Goal: Task Accomplishment & Management: Complete application form

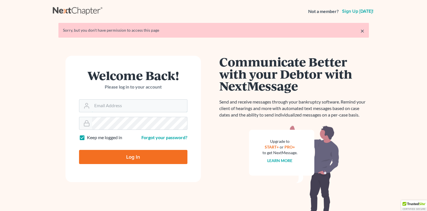
type input "[PERSON_NAME][EMAIL_ADDRESS][PERSON_NAME][DOMAIN_NAME]"
click at [112, 155] on input "Log In" at bounding box center [133, 157] width 108 height 14
type input "Thinking..."
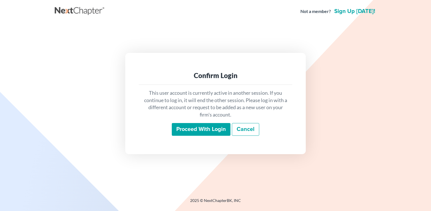
click at [200, 127] on input "Proceed with login" at bounding box center [201, 129] width 59 height 13
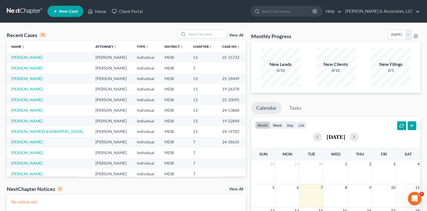
click at [76, 15] on link "New Case" at bounding box center [65, 11] width 36 height 11
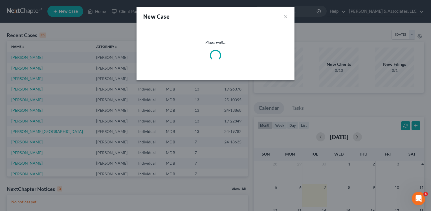
select select "38"
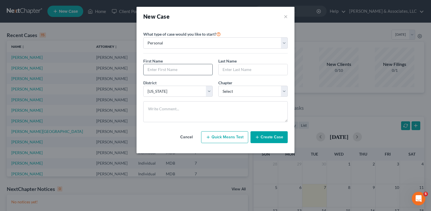
click at [159, 69] on input "text" at bounding box center [178, 69] width 69 height 11
type input "Said"
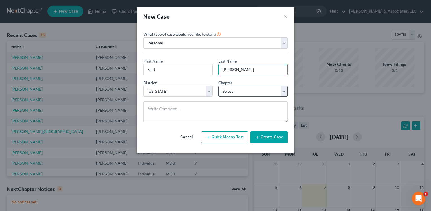
type input "[PERSON_NAME]"
click at [282, 91] on select "Select 7 11 12 13" at bounding box center [252, 91] width 69 height 11
select select "0"
click at [218, 86] on select "Select 7 11 12 13" at bounding box center [252, 91] width 69 height 11
click at [268, 136] on button "Create Case" at bounding box center [269, 137] width 37 height 12
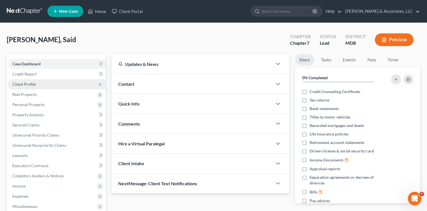
click at [36, 86] on span "Client Profile" at bounding box center [57, 84] width 98 height 10
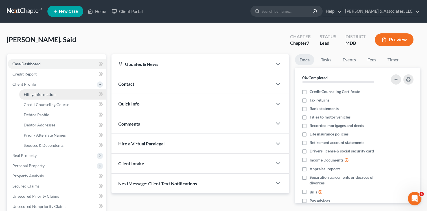
click at [37, 93] on span "Filing Information" at bounding box center [40, 94] width 32 height 5
select select "1"
select select "0"
select select "38"
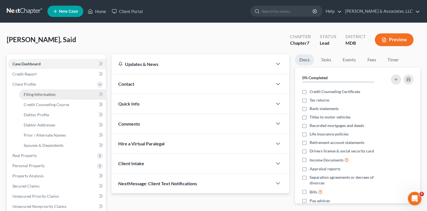
select select "21"
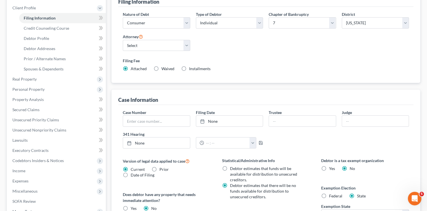
scroll to position [79, 0]
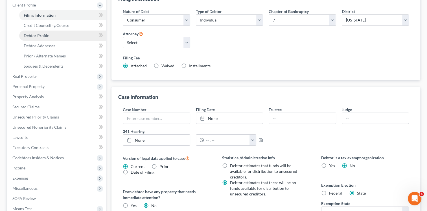
click at [43, 34] on span "Debtor Profile" at bounding box center [36, 35] width 25 height 5
select select "0"
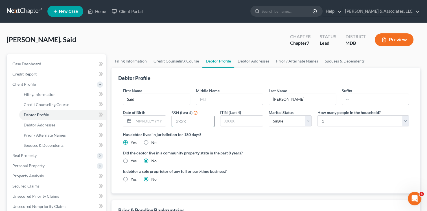
click at [175, 126] on input "text" at bounding box center [193, 121] width 42 height 11
type input "4983"
click at [308, 120] on select "Select Single Married Separated Divorced Widowed" at bounding box center [290, 120] width 43 height 11
select select "1"
click at [269, 115] on select "Select Single Married Separated Divorced Widowed" at bounding box center [290, 120] width 43 height 11
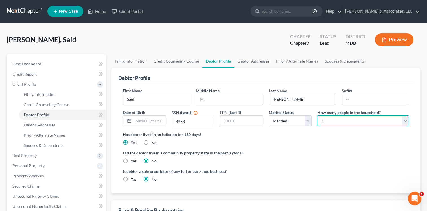
click at [359, 122] on select "Select 1 2 3 4 5 6 7 8 9 10 11 12 13 14 15 16 17 18 19 20" at bounding box center [363, 120] width 92 height 11
select select "1"
click at [317, 115] on select "Select 1 2 3 4 5 6 7 8 9 10 11 12 13 14 15 16 17 18 19 20" at bounding box center [363, 120] width 92 height 11
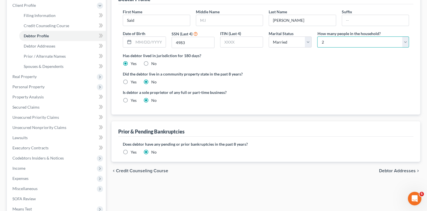
scroll to position [79, 0]
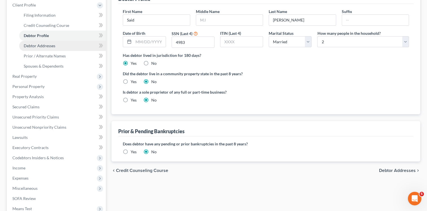
click at [50, 45] on span "Debtor Addresses" at bounding box center [40, 45] width 32 height 5
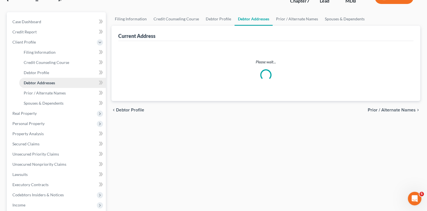
select select "0"
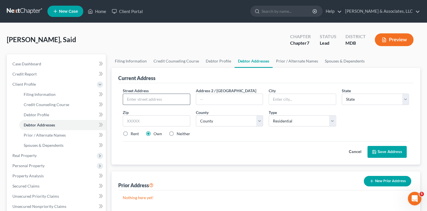
click at [172, 100] on input "text" at bounding box center [156, 99] width 67 height 11
type input "[STREET_ADDRESS]"
type input "Apt. 204"
type input "[GEOGRAPHIC_DATA]"
select select "21"
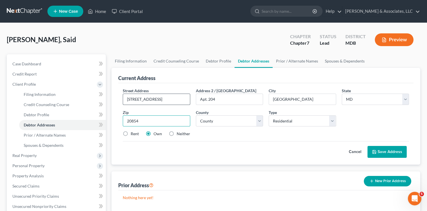
type input "20854"
type input "Potomac"
click at [258, 119] on select "County [GEOGRAPHIC_DATA] [GEOGRAPHIC_DATA] [GEOGRAPHIC_DATA] [GEOGRAPHIC_DATA] …" at bounding box center [229, 120] width 67 height 11
select select "15"
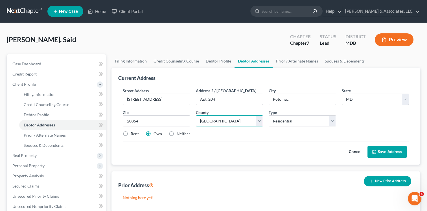
click at [196, 115] on select "County [GEOGRAPHIC_DATA] [GEOGRAPHIC_DATA] [GEOGRAPHIC_DATA] [GEOGRAPHIC_DATA] …" at bounding box center [229, 120] width 67 height 11
click at [131, 132] on label "Rent" at bounding box center [135, 134] width 8 height 6
click at [133, 132] on input "Rent" at bounding box center [135, 133] width 4 height 4
radio input "true"
click at [386, 152] on button "Save Address" at bounding box center [386, 152] width 39 height 12
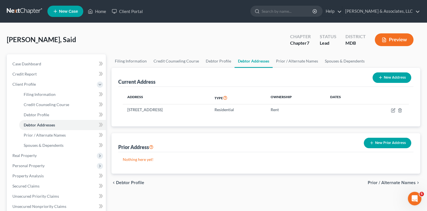
click at [386, 142] on button "New Prior Address" at bounding box center [387, 142] width 47 height 10
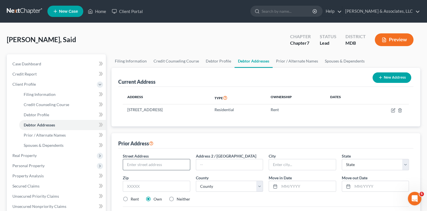
click at [166, 167] on input "text" at bounding box center [156, 164] width 67 height 11
type input "[STREET_ADDRESS]"
type input "Apt. 21"
type input "Bethesda"
select select "21"
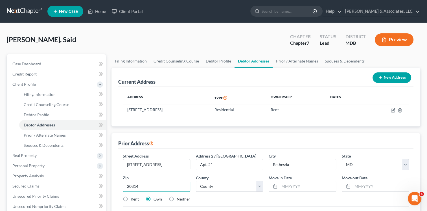
type input "20814"
select select "15"
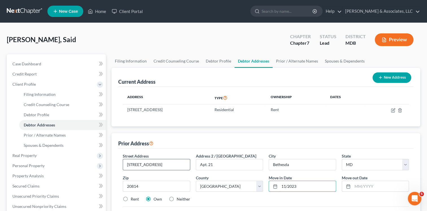
type input "11/2023"
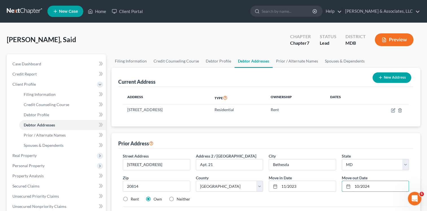
type input "10/2024"
click at [131, 197] on label "Rent" at bounding box center [135, 199] width 8 height 6
click at [133, 197] on input "Rent" at bounding box center [135, 198] width 4 height 4
radio input "true"
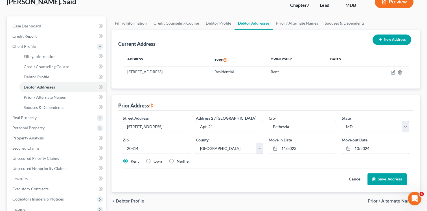
scroll to position [45, 0]
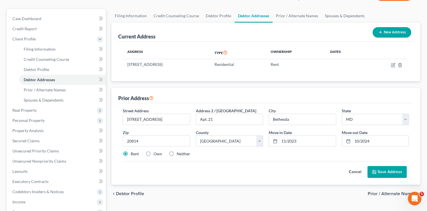
drag, startPoint x: 428, startPoint y: 207, endPoint x: 12, endPoint y: 7, distance: 461.7
click at [389, 171] on button "Save Address" at bounding box center [386, 172] width 39 height 12
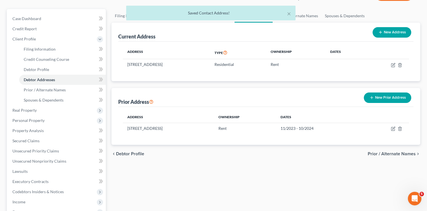
click at [371, 101] on button "New Prior Address" at bounding box center [387, 97] width 47 height 10
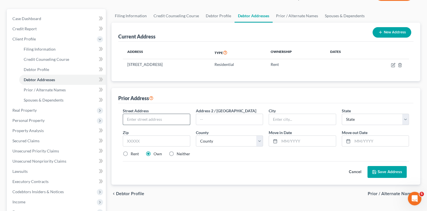
click at [174, 118] on input "text" at bounding box center [156, 119] width 67 height 11
type input "[STREET_ADDRESS]"
type input "Apt. 21"
type input "Bethesda"
select select "21"
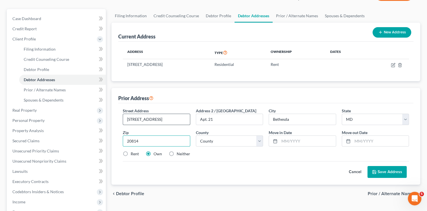
type input "20814"
select select "15"
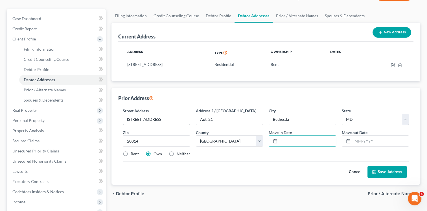
type input ";"
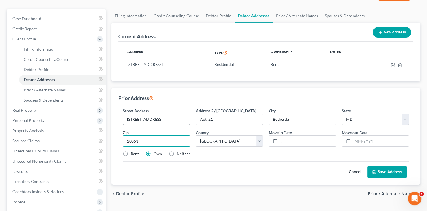
type input "20851"
type input "[GEOGRAPHIC_DATA]"
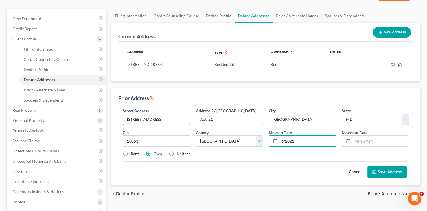
type input "6/2021"
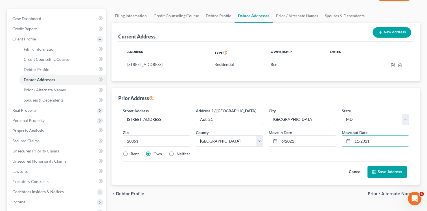
type input "11/2021"
click at [379, 171] on button "Save Address" at bounding box center [386, 172] width 39 height 12
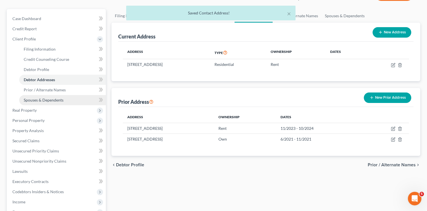
click at [65, 98] on link "Spouses & Dependents" at bounding box center [62, 100] width 87 height 10
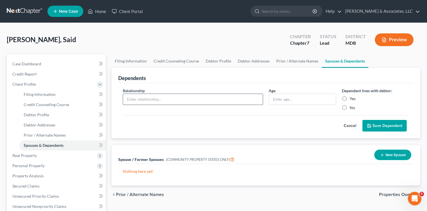
click at [159, 98] on input "text" at bounding box center [193, 99] width 140 height 11
type input "Wo"
click at [51, 126] on span "Debtor Addresses" at bounding box center [40, 124] width 32 height 5
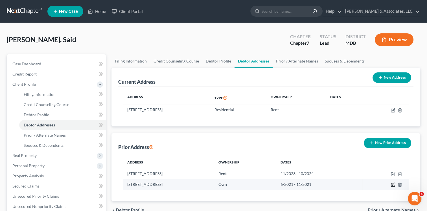
click at [391, 185] on icon "button" at bounding box center [392, 184] width 3 height 3
select select "21"
select select "15"
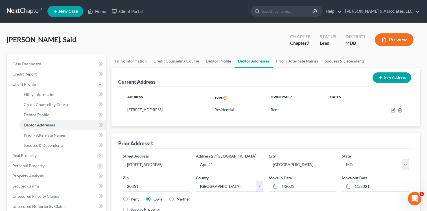
click at [131, 198] on label "Rent" at bounding box center [135, 199] width 8 height 6
click at [133, 198] on input "Rent" at bounding box center [135, 198] width 4 height 4
radio input "true"
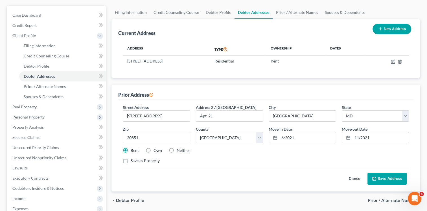
scroll to position [56, 0]
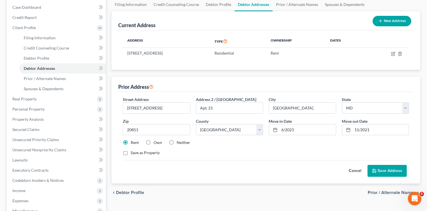
click at [384, 170] on button "Save Address" at bounding box center [386, 171] width 39 height 12
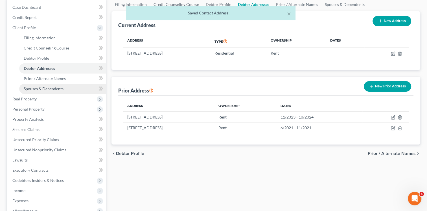
click at [71, 87] on link "Spouses & Dependents" at bounding box center [62, 89] width 87 height 10
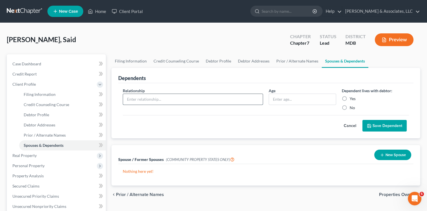
click at [137, 95] on input "text" at bounding box center [193, 99] width 140 height 11
type input "Spouse"
click at [350, 97] on label "Yes" at bounding box center [353, 99] width 6 height 6
click at [352, 97] on input "Yes" at bounding box center [354, 98] width 4 height 4
radio input "true"
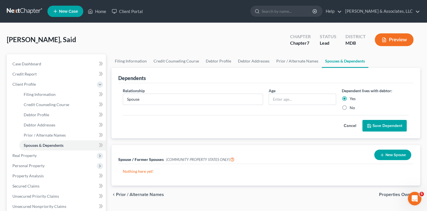
click at [391, 128] on button "Save Dependent" at bounding box center [384, 126] width 44 height 12
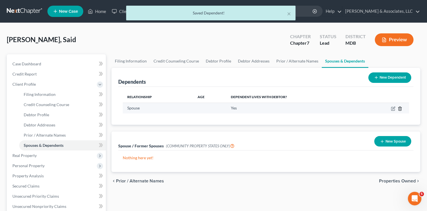
click at [398, 108] on icon "button" at bounding box center [400, 108] width 5 height 5
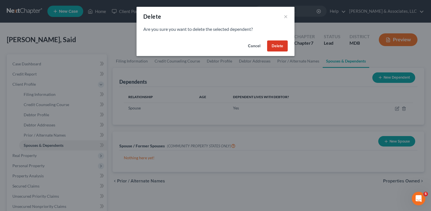
click at [284, 45] on button "Delete" at bounding box center [277, 45] width 21 height 11
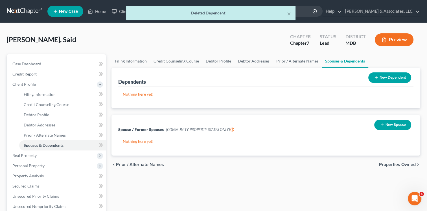
click at [392, 78] on button "New Dependent" at bounding box center [389, 77] width 43 height 10
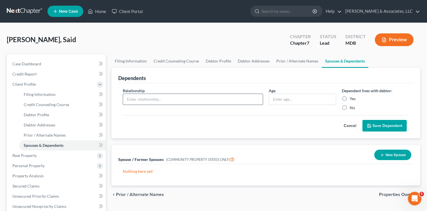
click at [207, 100] on input "text" at bounding box center [193, 99] width 140 height 11
type input "Spouse"
click at [350, 97] on label "Yes" at bounding box center [353, 99] width 6 height 6
click at [352, 97] on input "Yes" at bounding box center [354, 98] width 4 height 4
radio input "true"
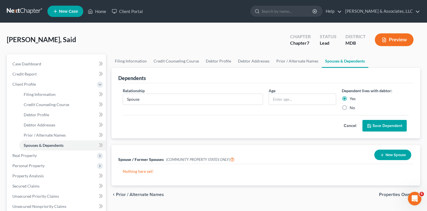
click at [390, 123] on button "Save Dependent" at bounding box center [384, 126] width 44 height 12
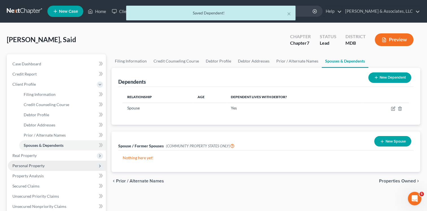
click at [52, 165] on span "Personal Property" at bounding box center [57, 165] width 98 height 10
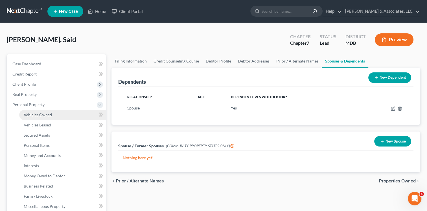
click at [56, 115] on link "Vehicles Owned" at bounding box center [62, 114] width 87 height 10
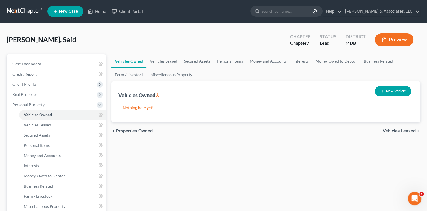
click at [396, 89] on button "New Vehicle" at bounding box center [393, 91] width 36 height 10
select select "0"
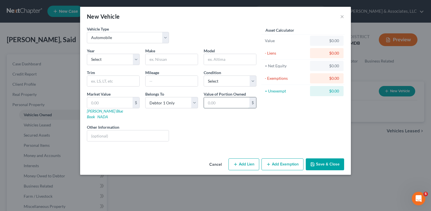
click at [222, 100] on input "text" at bounding box center [226, 102] width 45 height 11
type input "3,207"
click at [135, 58] on select "Select 2026 2025 2024 2023 2022 2021 2020 2019 2018 2017 2016 2015 2014 2013 20…" at bounding box center [113, 59] width 53 height 11
select select "11"
click at [87, 54] on select "Select 2026 2025 2024 2023 2022 2021 2020 2019 2018 2017 2016 2015 2014 2013 20…" at bounding box center [113, 59] width 53 height 11
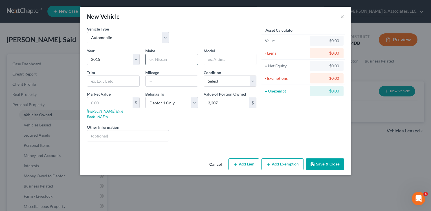
click at [174, 60] on input "text" at bounding box center [172, 59] width 52 height 11
type input "Volkswagen"
type input "Passat"
type input "95000"
click at [254, 83] on select "Select Excellent Very Good Good Fair Poor" at bounding box center [230, 80] width 53 height 11
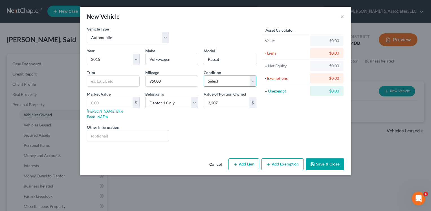
select select "2"
click at [204, 75] on select "Select Excellent Very Good Good Fair Poor" at bounding box center [230, 80] width 53 height 11
click at [108, 102] on input "text" at bounding box center [109, 102] width 45 height 11
type input "3"
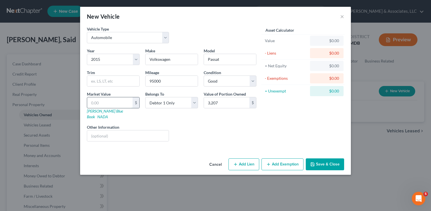
type input "3.00"
type input "32"
type input "32.00"
type input "320"
type input "320.00"
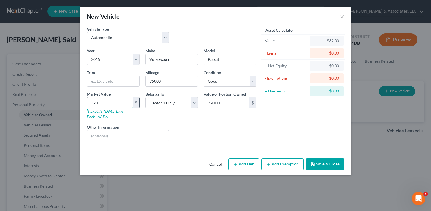
type input "3207"
type input "3,207.00"
type input "3,207"
click at [277, 158] on button "Add Exemption" at bounding box center [283, 164] width 42 height 12
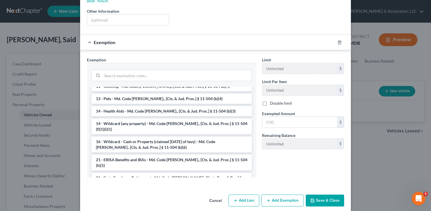
scroll to position [68, 0]
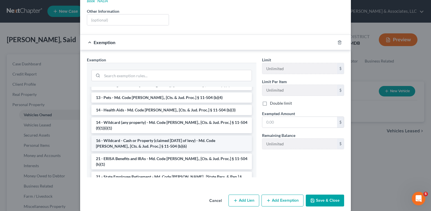
click at [148, 135] on li "16 - Wildcard - Cash or Property (claimed [DATE] of levy) - Md. Code [PERSON_NA…" at bounding box center [171, 143] width 161 height 16
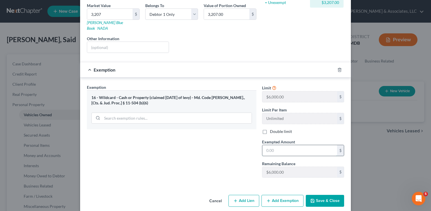
click at [276, 148] on input "text" at bounding box center [299, 150] width 75 height 11
type input "3,207"
click at [324, 194] on button "Save & Close" at bounding box center [325, 200] width 38 height 12
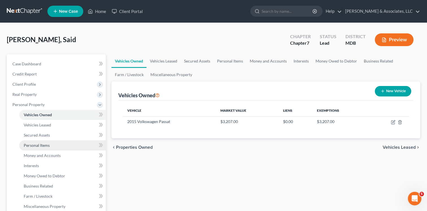
click at [40, 142] on link "Personal Items" at bounding box center [62, 145] width 87 height 10
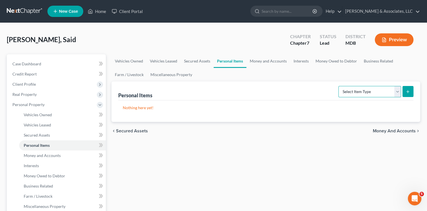
click at [395, 93] on select "Select Item Type Clothing Collectibles Of Value Electronics Firearms Household …" at bounding box center [369, 91] width 63 height 11
select select "clothing"
click at [339, 86] on select "Select Item Type Clothing Collectibles Of Value Electronics Firearms Household …" at bounding box center [369, 91] width 63 height 11
click at [404, 91] on button "submit" at bounding box center [407, 91] width 11 height 11
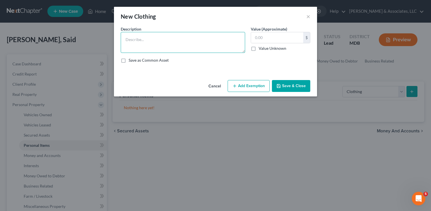
click at [130, 36] on textarea at bounding box center [183, 42] width 124 height 21
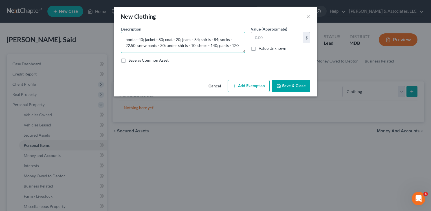
type textarea "boots - 40; jacket - 80; coat - 20; jeans - 84; shirts - 84; socks - 22.50; sno…"
click at [262, 34] on input "text" at bounding box center [277, 37] width 52 height 11
type input "530.50"
click at [253, 85] on button "Add Exemption" at bounding box center [249, 86] width 42 height 12
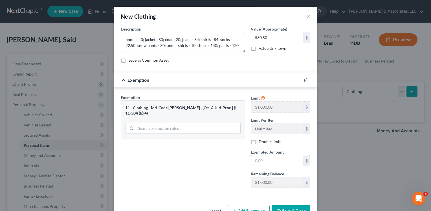
click at [262, 157] on input "text" at bounding box center [277, 160] width 52 height 11
type input "530.50"
click at [282, 209] on button "Save & Close" at bounding box center [291, 211] width 38 height 12
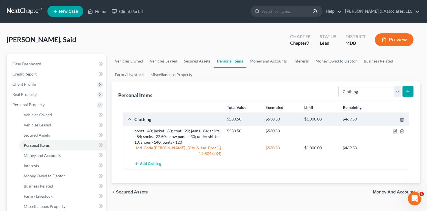
click at [408, 91] on line "submit" at bounding box center [408, 91] width 0 height 3
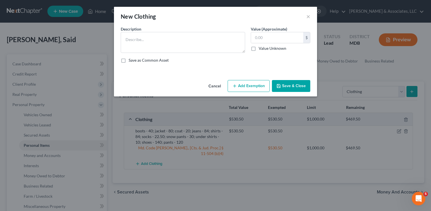
click at [301, 85] on button "Save & Close" at bounding box center [291, 86] width 38 height 12
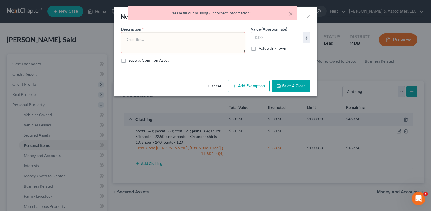
click at [308, 15] on div "× Please fill out missing / incorrect information!" at bounding box center [212, 14] width 431 height 17
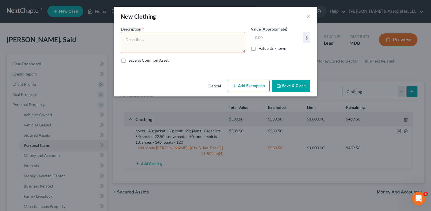
click at [216, 87] on button "Cancel" at bounding box center [214, 85] width 21 height 11
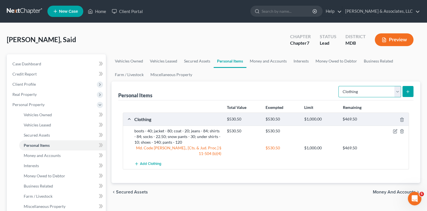
click at [398, 91] on select "Select Item Type Clothing Collectibles Of Value Electronics Firearms Household …" at bounding box center [369, 91] width 63 height 11
select select "household_goods"
click at [339, 86] on select "Select Item Type Clothing Collectibles Of Value Electronics Firearms Household …" at bounding box center [369, 91] width 63 height 11
click at [407, 92] on icon "submit" at bounding box center [408, 91] width 5 height 5
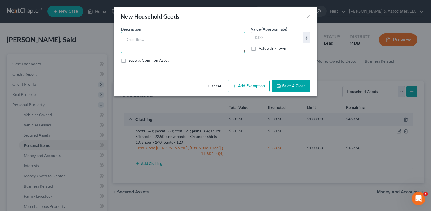
click at [143, 40] on textarea at bounding box center [183, 42] width 124 height 21
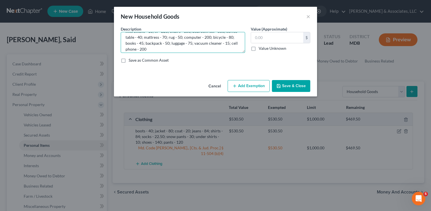
scroll to position [12, 0]
type textarea "microwave - 10; tv - 225; chairs - 100; bedroom set - 300; coffee table - 40; m…"
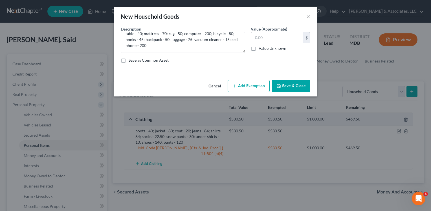
click at [269, 39] on input "text" at bounding box center [277, 37] width 52 height 11
type input "1,460"
click at [255, 87] on button "Add Exemption" at bounding box center [249, 86] width 42 height 12
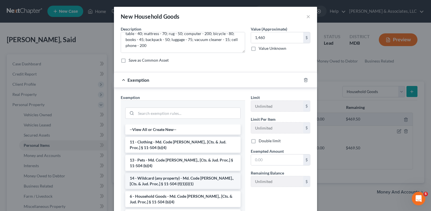
click at [186, 177] on li "14 - Wildcard (any property) - Md. Code [PERSON_NAME]., [Cts. & Jud. Proc.] § 1…" at bounding box center [182, 181] width 115 height 16
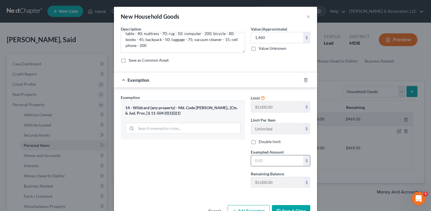
click at [257, 162] on input "text" at bounding box center [277, 160] width 52 height 11
type input "1,460"
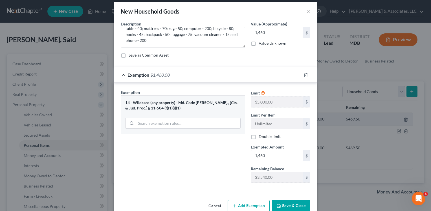
click at [282, 202] on button "Save & Close" at bounding box center [291, 206] width 38 height 12
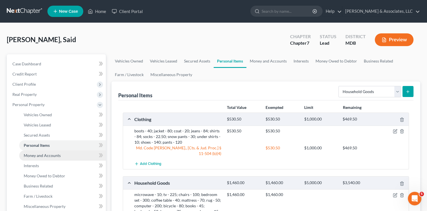
click at [51, 155] on span "Money and Accounts" at bounding box center [42, 155] width 37 height 5
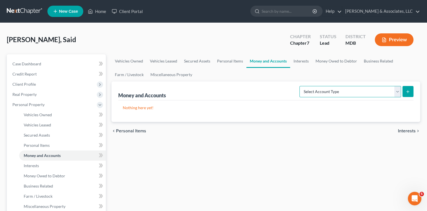
click at [396, 94] on select "Select Account Type Brokerage Cash on Hand Certificates of Deposit Checking Acc…" at bounding box center [350, 91] width 102 height 11
select select "cash_on_hand"
click at [301, 86] on select "Select Account Type Brokerage Cash on Hand Certificates of Deposit Checking Acc…" at bounding box center [350, 91] width 102 height 11
click at [405, 91] on button "submit" at bounding box center [407, 91] width 11 height 11
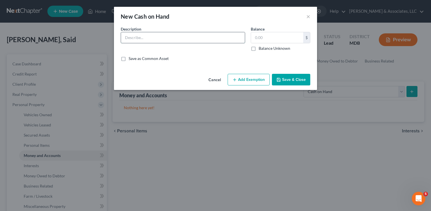
click at [151, 41] on input "text" at bounding box center [183, 37] width 124 height 11
type input "On person"
type input "1,000"
click at [282, 77] on button "Save & Close" at bounding box center [291, 80] width 38 height 12
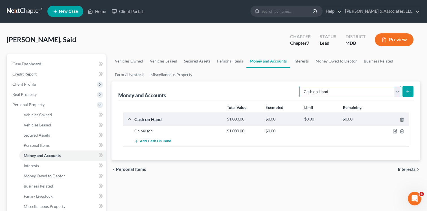
click at [397, 90] on select "Select Account Type Brokerage Cash on Hand Certificates of Deposit Checking Acc…" at bounding box center [350, 91] width 102 height 11
select select "checking"
click at [301, 86] on select "Select Account Type Brokerage Cash on Hand Certificates of Deposit Checking Acc…" at bounding box center [350, 91] width 102 height 11
click at [408, 89] on icon "submit" at bounding box center [408, 91] width 5 height 5
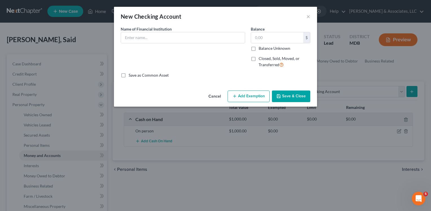
click at [289, 95] on button "Save & Close" at bounding box center [291, 96] width 38 height 12
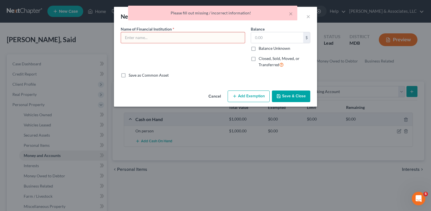
click at [181, 37] on input "text" at bounding box center [183, 37] width 124 height 11
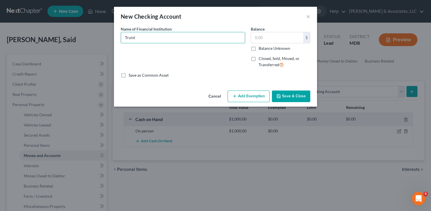
type input "Truist"
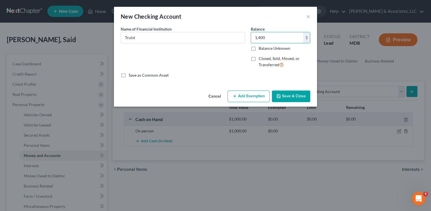
type input "1,400"
click at [245, 95] on button "Add Exemption" at bounding box center [249, 96] width 42 height 12
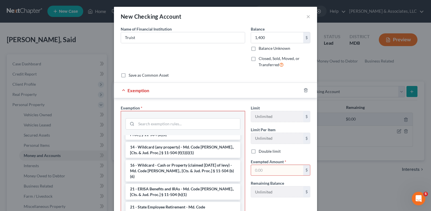
scroll to position [107, 0]
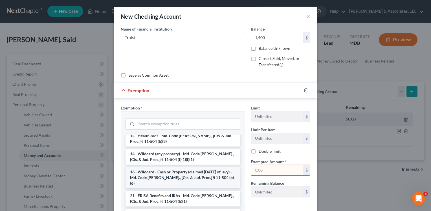
click at [211, 171] on li "16 - Wildcard - Cash or Property (claimed [DATE] of levy) - Md. Code [PERSON_NA…" at bounding box center [183, 176] width 115 height 21
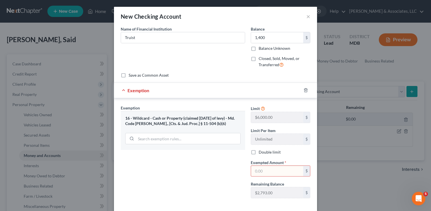
click at [260, 168] on input "text" at bounding box center [277, 170] width 52 height 11
type input "1,400"
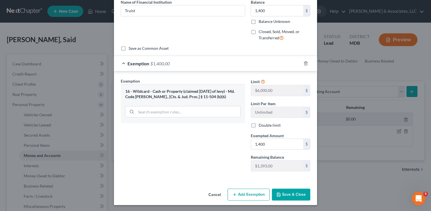
click at [283, 196] on button "Save & Close" at bounding box center [291, 194] width 38 height 12
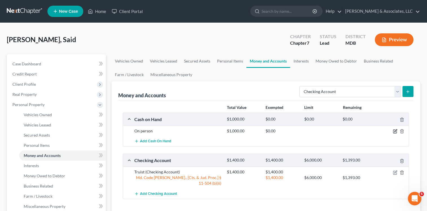
click at [395, 130] on icon "button" at bounding box center [395, 131] width 5 height 5
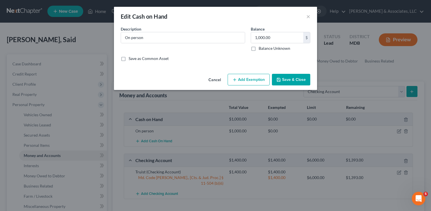
click at [238, 77] on button "Add Exemption" at bounding box center [249, 80] width 42 height 12
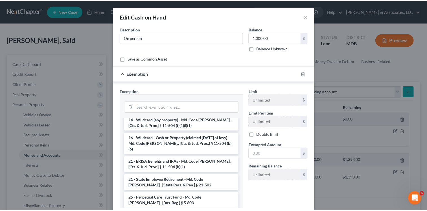
scroll to position [120, 0]
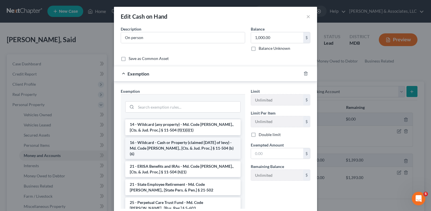
click at [201, 139] on li "16 - Wildcard - Cash or Property (claimed [DATE] of levy) - Md. Code [PERSON_NA…" at bounding box center [182, 147] width 115 height 21
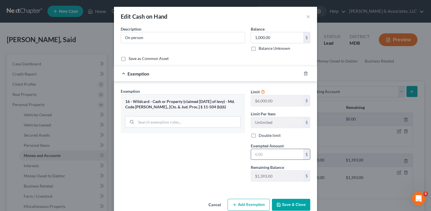
click at [259, 154] on input "text" at bounding box center [277, 154] width 52 height 11
type input "1,000"
click at [291, 200] on button "Save & Close" at bounding box center [291, 204] width 38 height 12
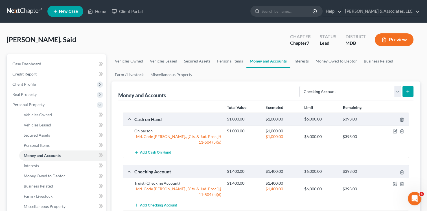
click at [335, 158] on div "Cash on Hand $1,000.00 $1,000.00 $6,000.00 $393.00 On person $1,000.00 $1,000.0…" at bounding box center [266, 161] width 286 height 98
click at [409, 92] on icon "submit" at bounding box center [408, 91] width 5 height 5
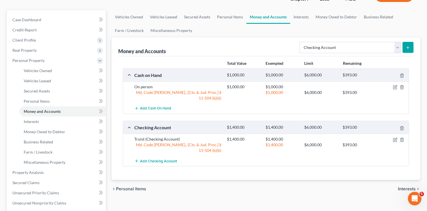
scroll to position [56, 0]
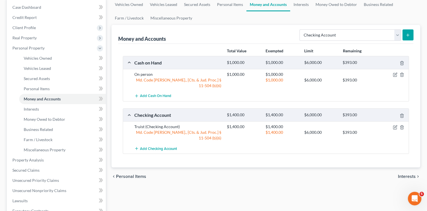
click at [408, 33] on icon "submit" at bounding box center [408, 35] width 5 height 5
drag, startPoint x: 408, startPoint y: 33, endPoint x: 341, endPoint y: 20, distance: 68.1
click at [341, 20] on ul "Vehicles Owned Vehicles Leased Secured Assets Personal Items Money and Accounts…" at bounding box center [265, 11] width 309 height 27
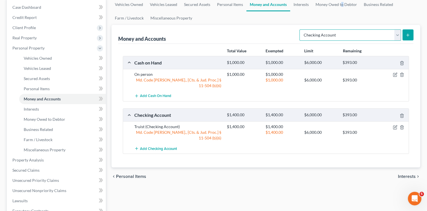
drag, startPoint x: 341, startPoint y: 20, endPoint x: 396, endPoint y: 36, distance: 56.5
click at [396, 36] on select "Select Account Type Brokerage Cash on Hand Certificates of Deposit Checking Acc…" at bounding box center [350, 34] width 102 height 11
click at [301, 29] on select "Select Account Type Brokerage Cash on Hand Certificates of Deposit Checking Acc…" at bounding box center [350, 34] width 102 height 11
click at [409, 32] on button "submit" at bounding box center [407, 34] width 11 height 11
click at [167, 146] on span "Add Checking Account" at bounding box center [158, 148] width 37 height 5
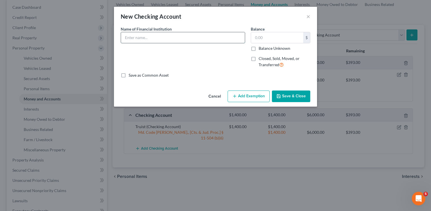
click at [165, 35] on input "text" at bounding box center [183, 37] width 124 height 11
type input "Bank Popular"
click at [293, 94] on button "Save & Close" at bounding box center [291, 96] width 38 height 12
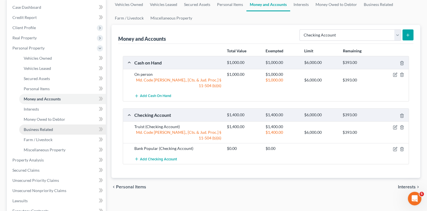
click at [54, 129] on link "Business Related" at bounding box center [62, 129] width 87 height 10
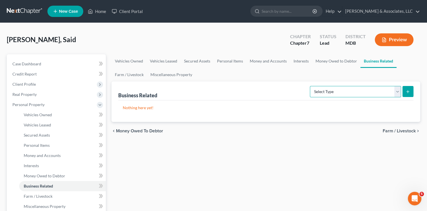
click at [395, 91] on select "Select Type Customer Lists Franchises Inventory Licenses Machinery Office Equip…" at bounding box center [355, 91] width 91 height 11
click at [268, 102] on div "Nothing here yet!" at bounding box center [265, 110] width 295 height 21
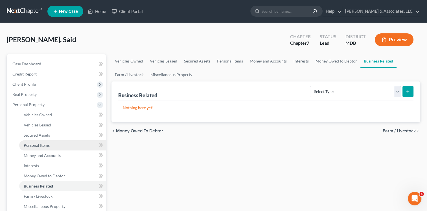
click at [53, 146] on link "Personal Items" at bounding box center [62, 145] width 87 height 10
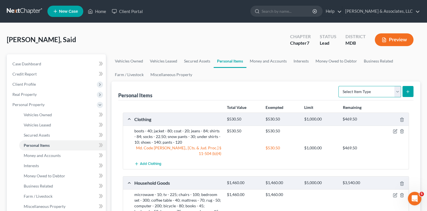
click at [398, 92] on select "Select Item Type Clothing Collectibles Of Value Electronics Firearms Household …" at bounding box center [369, 91] width 63 height 11
click at [390, 77] on ul "Vehicles Owned Vehicles Leased Secured Assets Personal Items Money and Accounts…" at bounding box center [265, 67] width 309 height 27
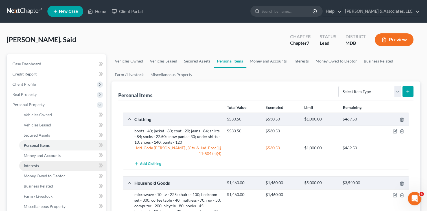
click at [40, 164] on link "Interests" at bounding box center [62, 165] width 87 height 10
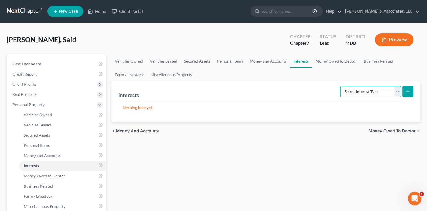
click at [398, 91] on select "Select Interest Type 401K Annuity Bond Education IRA Government Bond Government…" at bounding box center [370, 91] width 61 height 11
select select "incorporated_business"
click at [341, 86] on select "Select Interest Type 401K Annuity Bond Education IRA Government Bond Government…" at bounding box center [370, 91] width 61 height 11
click at [409, 91] on icon "submit" at bounding box center [408, 91] width 5 height 5
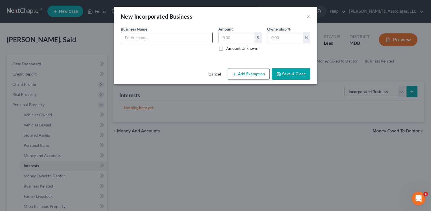
click at [157, 40] on input "text" at bounding box center [166, 37] width 91 height 11
type input "Excel Tech, LLC"
type input "1"
click at [276, 38] on input "text" at bounding box center [286, 37] width 36 height 11
type input "100"
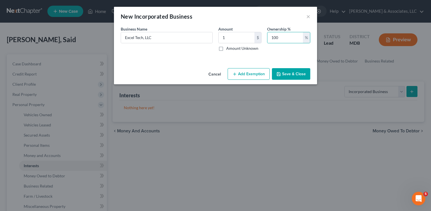
click at [258, 75] on button "Add Exemption" at bounding box center [249, 74] width 42 height 12
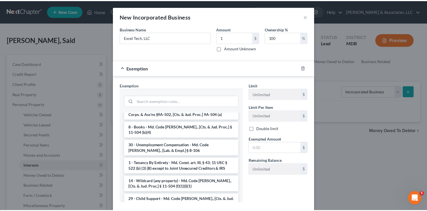
scroll to position [252, 0]
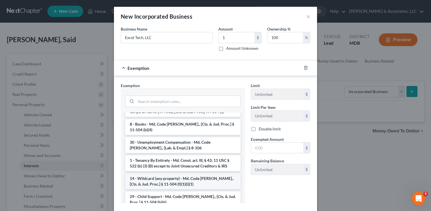
click at [214, 173] on li "14 - Wildcard (any property) - Md. Code [PERSON_NAME]., [Cts. & Jud. Proc.] § 1…" at bounding box center [182, 181] width 115 height 16
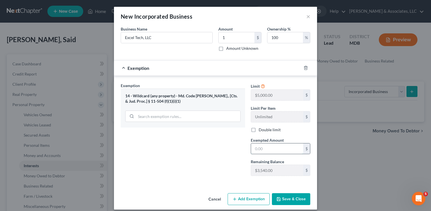
click at [270, 151] on input "text" at bounding box center [277, 148] width 52 height 11
type input "1.00"
click at [287, 196] on button "Save & Close" at bounding box center [291, 199] width 38 height 12
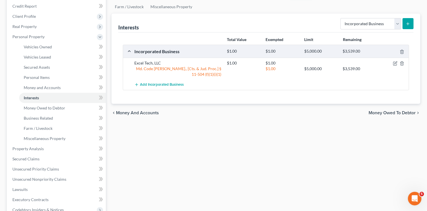
scroll to position [79, 0]
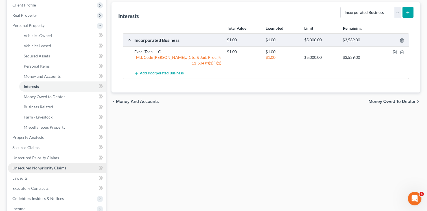
click at [60, 170] on span "Unsecured Nonpriority Claims" at bounding box center [39, 167] width 54 height 5
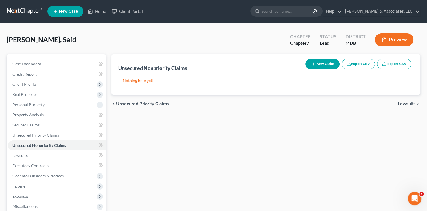
click at [319, 60] on button "New Claim" at bounding box center [322, 64] width 34 height 10
select select "0"
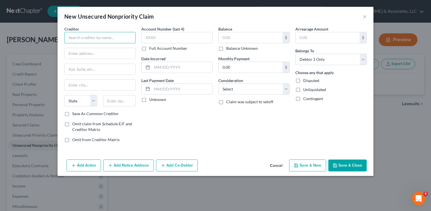
click at [122, 40] on input "text" at bounding box center [99, 37] width 71 height 11
type input "American Express"
type input "PO Box 31293"
type input "[GEOGRAPHIC_DATA]"
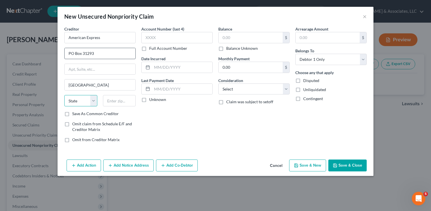
select select "46"
type input "84131"
click at [153, 38] on input "text" at bounding box center [176, 37] width 71 height 11
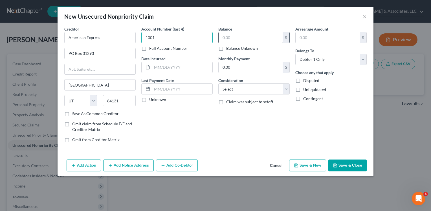
type input "1001"
click at [230, 35] on input "text" at bounding box center [251, 37] width 64 height 11
type input "4,618.98"
click at [245, 89] on select "Select Cable / Satellite Services Collection Agency Credit Card Debt Debt Couns…" at bounding box center [253, 88] width 71 height 11
select select "2"
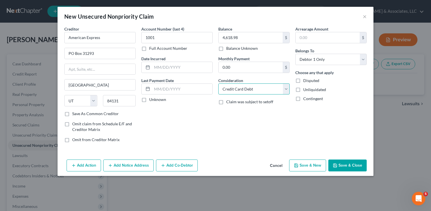
click at [218, 83] on select "Select Cable / Satellite Services Collection Agency Credit Card Debt Debt Couns…" at bounding box center [253, 88] width 71 height 11
click at [241, 119] on div "Balance 4,618.98 $ Balance Unknown Balance Undetermined 4,618.98 $ Balance Unkn…" at bounding box center [254, 86] width 77 height 121
click at [344, 160] on button "Save & Close" at bounding box center [347, 165] width 38 height 12
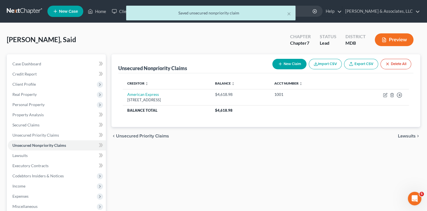
click at [298, 63] on button "New Claim" at bounding box center [289, 64] width 34 height 10
select select "0"
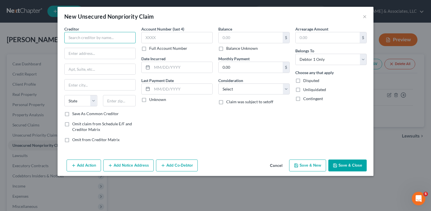
click at [97, 33] on input "text" at bounding box center [99, 37] width 71 height 11
type input "[PERSON_NAME] Fargo, NA"
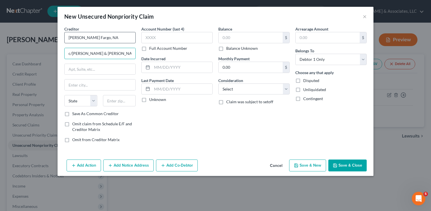
type input "c/[PERSON_NAME] & [PERSON_NAME], PLLC"
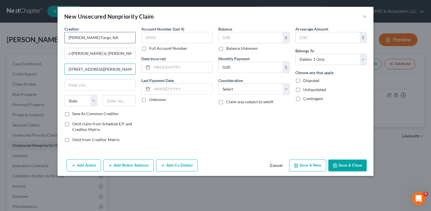
type input "[STREET_ADDRESS][PERSON_NAME]"
type input "[PERSON_NAME]"
select select "28"
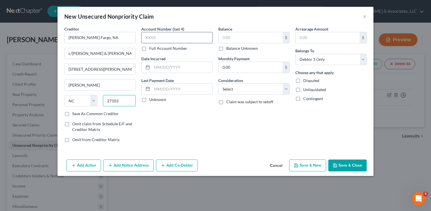
type input "27103"
click at [150, 36] on input "text" at bounding box center [176, 37] width 71 height 11
type input "1195"
click at [228, 36] on input "text" at bounding box center [251, 37] width 64 height 11
type input "13,705.63"
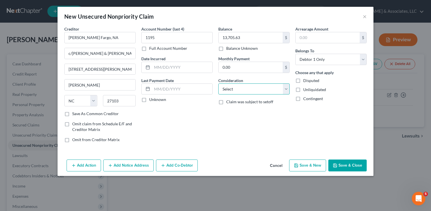
click at [285, 88] on select "Select Cable / Satellite Services Collection Agency Credit Card Debt Debt Couns…" at bounding box center [253, 88] width 71 height 11
select select "2"
click at [218, 83] on select "Select Cable / Satellite Services Collection Agency Credit Card Debt Debt Couns…" at bounding box center [253, 88] width 71 height 11
click at [346, 164] on button "Save & Close" at bounding box center [347, 165] width 38 height 12
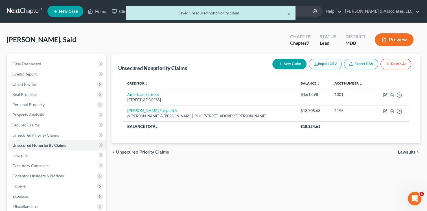
click at [296, 67] on button "New Claim" at bounding box center [289, 64] width 34 height 10
select select "0"
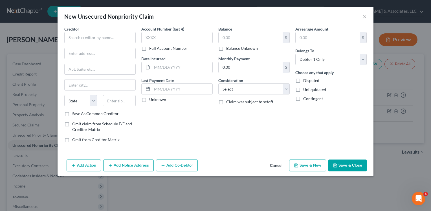
click at [296, 67] on div "Arrearage Amount $ Belongs To * Select Debtor 1 Only Debtor 2 Only Debtor 1 And…" at bounding box center [331, 86] width 77 height 121
click at [109, 36] on input "text" at bounding box center [99, 37] width 71 height 11
type input "PenFed Credit Union"
type input "PO Box 247080"
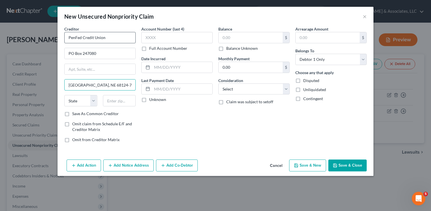
type input "[GEOGRAPHIC_DATA], NE 68124-7080"
click at [160, 35] on input "text" at bounding box center [176, 37] width 71 height 11
type input "5153"
click at [224, 39] on input "text" at bounding box center [251, 37] width 64 height 11
type input "10,917.09"
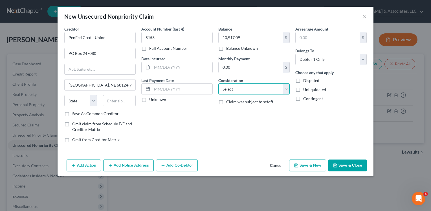
click at [284, 88] on select "Select Cable / Satellite Services Collection Agency Credit Card Debt Debt Couns…" at bounding box center [253, 88] width 71 height 11
select select "2"
click at [218, 83] on select "Select Cable / Satellite Services Collection Agency Credit Card Debt Debt Couns…" at bounding box center [253, 88] width 71 height 11
click at [351, 166] on button "Save & Close" at bounding box center [347, 165] width 38 height 12
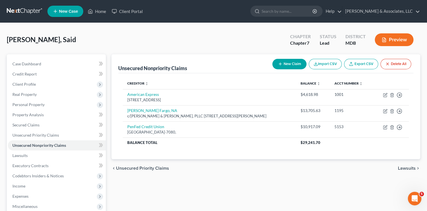
click at [289, 66] on button "New Claim" at bounding box center [289, 64] width 34 height 10
select select "0"
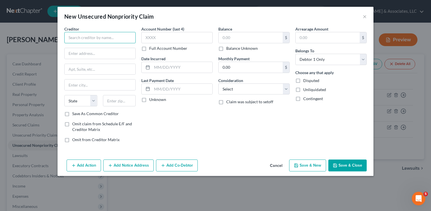
click at [117, 41] on input "text" at bounding box center [99, 37] width 71 height 11
type input "Chase Card Services"
type input "PO Box 15548"
type input "Wilmington"
select select "7"
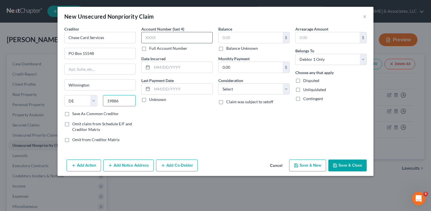
type input "19886"
click at [149, 33] on input "text" at bounding box center [176, 37] width 71 height 11
type input "1720"
click at [232, 35] on input "text" at bounding box center [251, 37] width 64 height 11
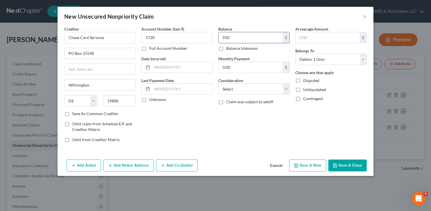
type input "910"
click at [286, 88] on select "Select Cable / Satellite Services Collection Agency Credit Card Debt Debt Couns…" at bounding box center [253, 88] width 71 height 11
select select "2"
click at [218, 83] on select "Select Cable / Satellite Services Collection Agency Credit Card Debt Debt Couns…" at bounding box center [253, 88] width 71 height 11
click at [351, 161] on button "Save & Close" at bounding box center [347, 165] width 38 height 12
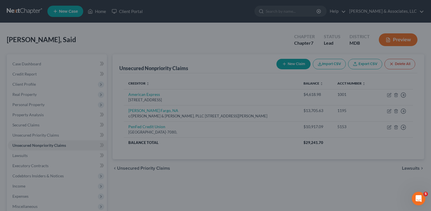
type input "910.00"
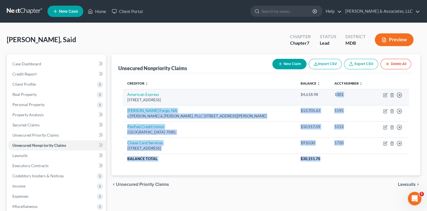
drag, startPoint x: 351, startPoint y: 161, endPoint x: 332, endPoint y: 93, distance: 70.3
click at [332, 93] on tbody "American Express [GEOGRAPHIC_DATA] $4,618.98 1001 Move to D Move to E Move to G…" at bounding box center [266, 126] width 286 height 75
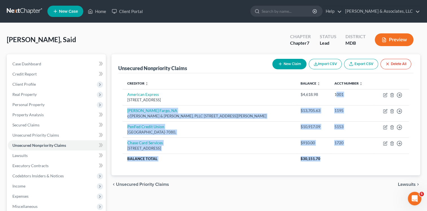
drag, startPoint x: 332, startPoint y: 93, endPoint x: 290, endPoint y: 64, distance: 51.3
click at [290, 64] on button "New Claim" at bounding box center [289, 64] width 34 height 10
select select "0"
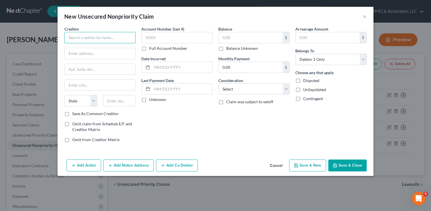
click at [99, 39] on input "text" at bounding box center [99, 37] width 71 height 11
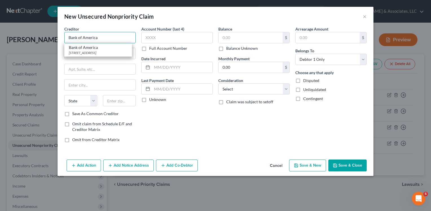
type input "Bank of America"
type input "PO Box 653064"
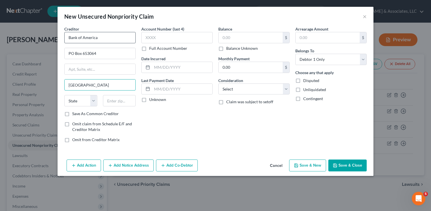
type input "[GEOGRAPHIC_DATA]"
select select "45"
type input "75265"
click at [149, 42] on input "text" at bounding box center [176, 37] width 71 height 11
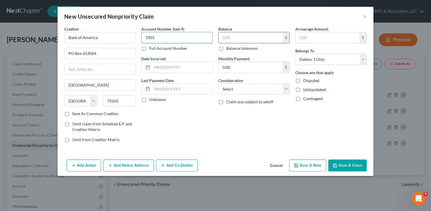
type input "1901"
click at [225, 39] on input "text" at bounding box center [251, 37] width 64 height 11
type input "166"
click at [285, 89] on select "Select Cable / Satellite Services Collection Agency Credit Card Debt Debt Couns…" at bounding box center [253, 88] width 71 height 11
select select "2"
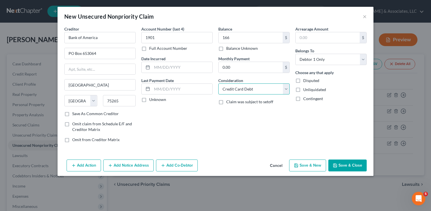
click at [218, 83] on select "Select Cable / Satellite Services Collection Agency Credit Card Debt Debt Couns…" at bounding box center [253, 88] width 71 height 11
click at [347, 164] on button "Save & Close" at bounding box center [347, 165] width 38 height 12
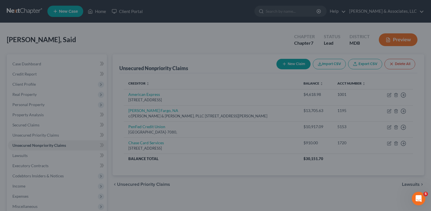
type input "166.00"
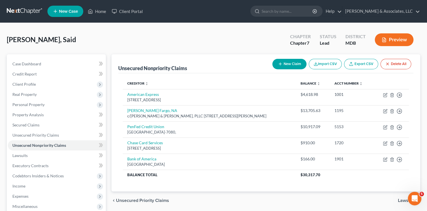
click at [290, 65] on button "New Claim" at bounding box center [289, 64] width 34 height 10
select select "0"
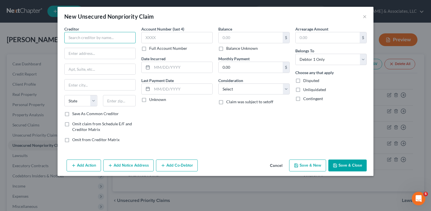
click at [80, 41] on input "text" at bounding box center [99, 37] width 71 height 11
type input "Barclays"
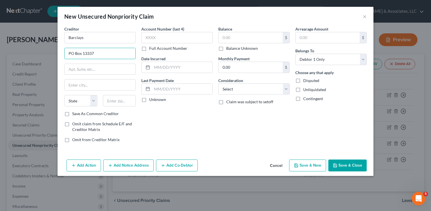
type input "PO Box 13337"
type input "[GEOGRAPHIC_DATA]"
select select "39"
type input "19101"
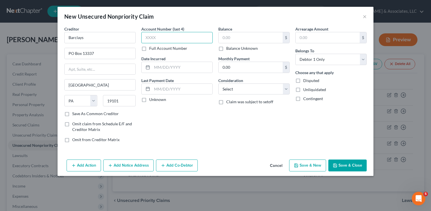
click at [150, 36] on input "text" at bounding box center [176, 37] width 71 height 11
type input "8352"
click at [221, 36] on input "text" at bounding box center [251, 37] width 64 height 11
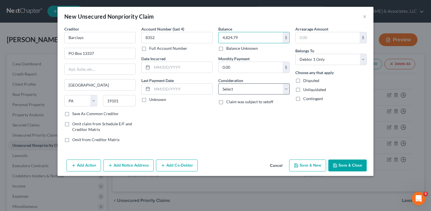
type input "4,824.79"
click at [286, 89] on select "Select Cable / Satellite Services Collection Agency Credit Card Debt Debt Couns…" at bounding box center [253, 88] width 71 height 11
select select "2"
click at [218, 83] on select "Select Cable / Satellite Services Collection Agency Credit Card Debt Debt Couns…" at bounding box center [253, 88] width 71 height 11
click at [312, 168] on button "Save & New" at bounding box center [307, 165] width 37 height 12
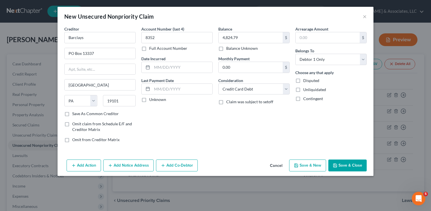
select select "0"
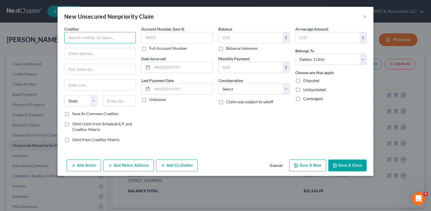
click at [117, 41] on input "text" at bounding box center [99, 37] width 71 height 11
type input "Citicards"
type input "PO Box 70272"
type input "[GEOGRAPHIC_DATA]"
select select "39"
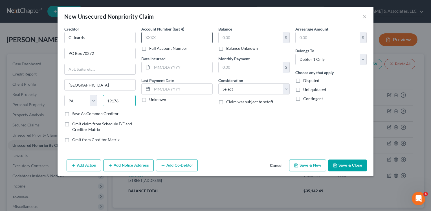
type input "19176"
click at [161, 34] on input "text" at bounding box center [176, 37] width 71 height 11
type input "3372"
click at [222, 36] on input "text" at bounding box center [251, 37] width 64 height 11
type input "5,253.95"
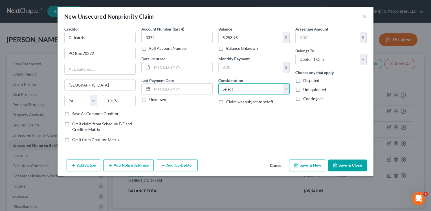
click at [286, 89] on select "Select Cable / Satellite Services Collection Agency Credit Card Debt Debt Couns…" at bounding box center [253, 88] width 71 height 11
select select "2"
click at [218, 83] on select "Select Cable / Satellite Services Collection Agency Credit Card Debt Debt Couns…" at bounding box center [253, 88] width 71 height 11
click at [308, 166] on button "Save & New" at bounding box center [307, 165] width 37 height 12
select select "0"
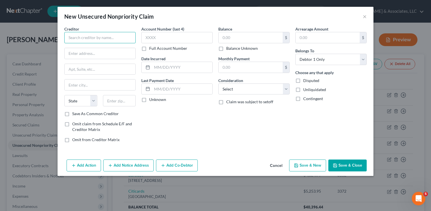
click at [102, 43] on input "text" at bounding box center [99, 37] width 71 height 11
type input "[PERSON_NAME] Fargo Card Services"
type input "PO Box 10347"
type input "Des Moines"
click at [94, 100] on select "State [US_STATE] AK AR AZ CA CO CT DE DC [GEOGRAPHIC_DATA] [GEOGRAPHIC_DATA] GU…" at bounding box center [80, 100] width 33 height 11
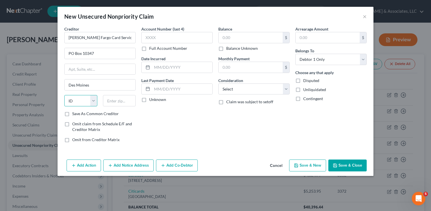
select select "16"
click at [64, 95] on select "State [US_STATE] AK AR AZ CA CO CT DE DC [GEOGRAPHIC_DATA] [GEOGRAPHIC_DATA] GU…" at bounding box center [80, 100] width 33 height 11
click at [125, 105] on input "text" at bounding box center [119, 100] width 33 height 11
type input "50306"
click at [159, 42] on input "text" at bounding box center [176, 37] width 71 height 11
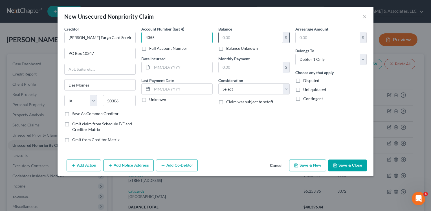
type input "4355"
click at [228, 34] on input "text" at bounding box center [251, 37] width 64 height 11
type input "11,092.69"
click at [287, 87] on select "Select Cable / Satellite Services Collection Agency Credit Card Debt Debt Couns…" at bounding box center [253, 88] width 71 height 11
select select "2"
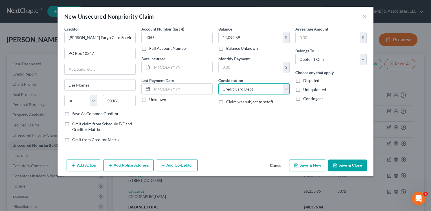
click at [218, 83] on select "Select Cable / Satellite Services Collection Agency Credit Card Debt Debt Couns…" at bounding box center [253, 88] width 71 height 11
click at [338, 163] on icon "button" at bounding box center [335, 165] width 5 height 5
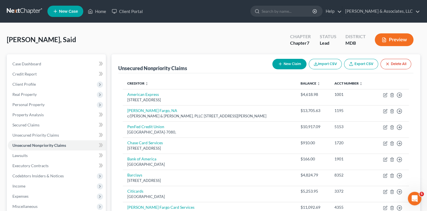
click at [290, 61] on button "New Claim" at bounding box center [289, 64] width 34 height 10
select select "0"
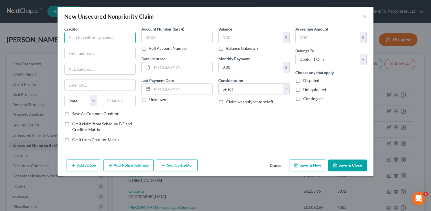
click at [105, 36] on input "text" at bounding box center [99, 37] width 71 height 11
type input "Barclays"
type input "PO Box 13337"
type input "[GEOGRAPHIC_DATA]"
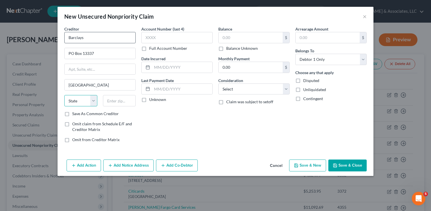
select select "39"
type input "5341.35"
click at [155, 36] on input "text" at bounding box center [176, 37] width 71 height 11
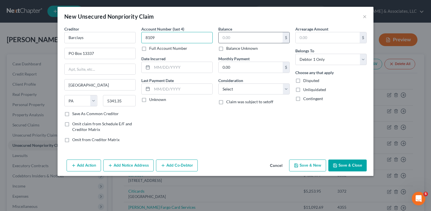
type input "8109"
click at [243, 36] on input "text" at bounding box center [251, 37] width 64 height 11
type input "8,109"
click at [284, 86] on select "Select Cable / Satellite Services Collection Agency Credit Card Debt Debt Couns…" at bounding box center [253, 88] width 71 height 11
select select "2"
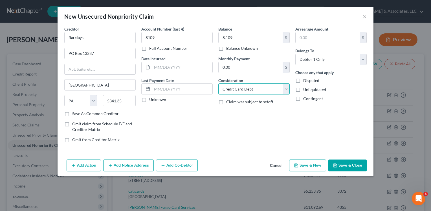
click at [218, 83] on select "Select Cable / Satellite Services Collection Agency Credit Card Debt Debt Couns…" at bounding box center [253, 88] width 71 height 11
click at [353, 166] on button "Save & Close" at bounding box center [347, 165] width 38 height 12
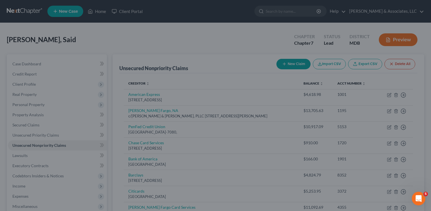
type input "8,109.00"
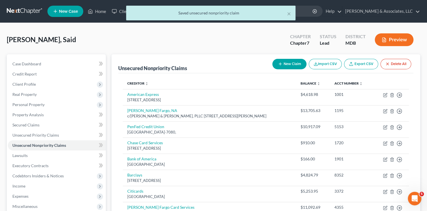
click at [288, 63] on button "New Claim" at bounding box center [289, 64] width 34 height 10
select select "0"
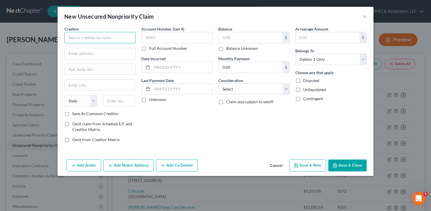
click at [118, 37] on input "text" at bounding box center [99, 37] width 71 height 11
type input "Elnet"
type input "PO Box 82561"
type input "Lincoln"
select select "30"
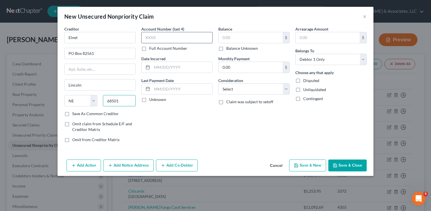
type input "68501"
click at [158, 36] on input "text" at bounding box center [176, 37] width 71 height 11
type input "4688"
click at [227, 36] on input "text" at bounding box center [251, 37] width 64 height 11
type input "46,883.91"
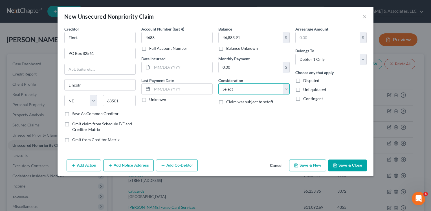
click at [287, 92] on select "Select Cable / Satellite Services Collection Agency Credit Card Debt Debt Couns…" at bounding box center [253, 88] width 71 height 11
select select "17"
click at [218, 83] on select "Select Cable / Satellite Services Collection Agency Credit Card Debt Debt Couns…" at bounding box center [253, 88] width 71 height 11
click at [309, 164] on button "Save & New" at bounding box center [307, 165] width 37 height 12
select select "0"
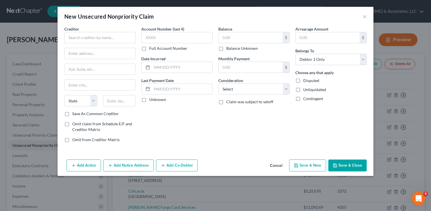
click at [276, 165] on button "Cancel" at bounding box center [276, 165] width 21 height 11
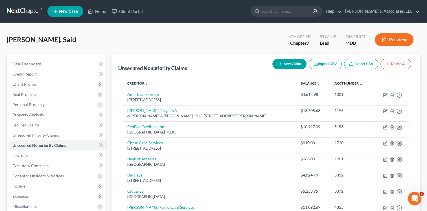
click at [288, 63] on button "New Claim" at bounding box center [289, 64] width 34 height 10
select select "0"
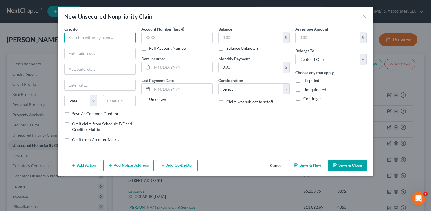
click at [89, 35] on input "text" at bounding box center [99, 37] width 71 height 11
type input "Apple"
click at [276, 164] on button "Cancel" at bounding box center [276, 165] width 21 height 11
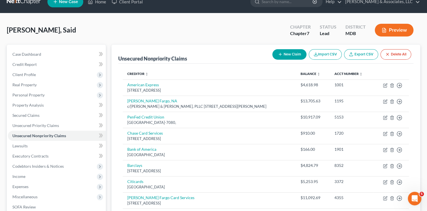
scroll to position [9, 0]
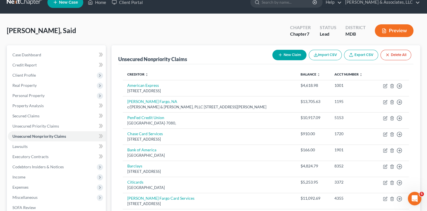
click at [291, 56] on button "New Claim" at bounding box center [289, 55] width 34 height 10
select select "0"
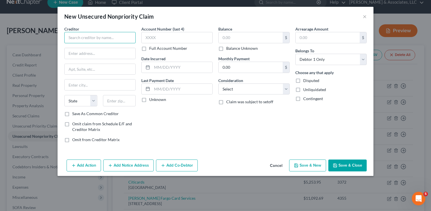
click at [111, 40] on input "text" at bounding box center [99, 37] width 71 height 11
type input "CitiCard"
type input "[STREET_ADDRESS]"
type input "[GEOGRAPHIC_DATA]"
select select "43"
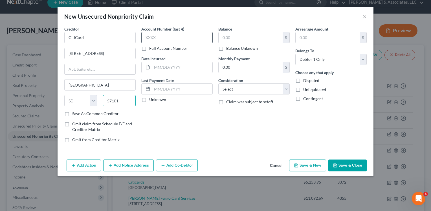
type input "57101"
click at [176, 38] on input "text" at bounding box center [176, 37] width 71 height 11
type input "5189"
click at [223, 37] on input "text" at bounding box center [251, 37] width 64 height 11
type input "8,699"
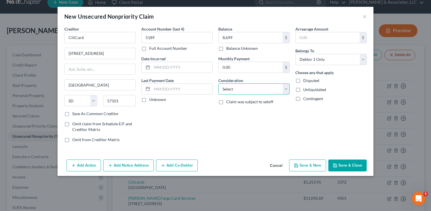
click at [287, 89] on select "Select Cable / Satellite Services Collection Agency Credit Card Debt Debt Couns…" at bounding box center [253, 88] width 71 height 11
select select "2"
click at [218, 83] on select "Select Cable / Satellite Services Collection Agency Credit Card Debt Debt Couns…" at bounding box center [253, 88] width 71 height 11
click at [341, 166] on button "Save & Close" at bounding box center [347, 165] width 38 height 12
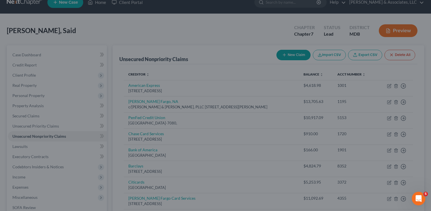
type input "8,699.00"
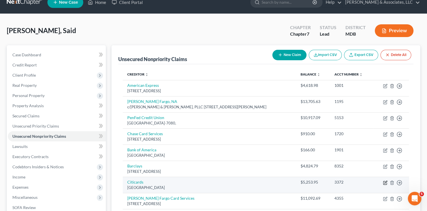
click at [385, 182] on icon "button" at bounding box center [385, 181] width 3 height 3
select select "39"
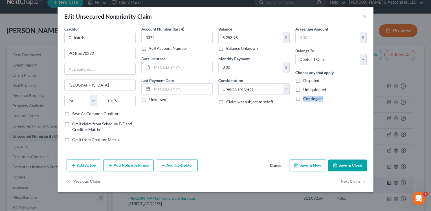
click at [385, 182] on div "Edit Unsecured Nonpriority Claim × Creditor * Citicards PO Box 70272 [GEOGRAPHI…" at bounding box center [215, 105] width 431 height 211
click at [242, 40] on input "5,253.95" at bounding box center [251, 37] width 64 height 11
click at [340, 164] on button "Save & Close" at bounding box center [347, 165] width 38 height 12
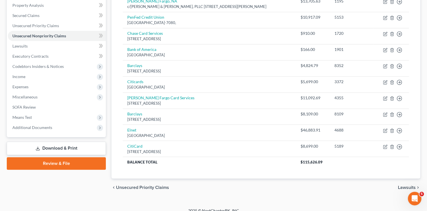
scroll to position [111, 0]
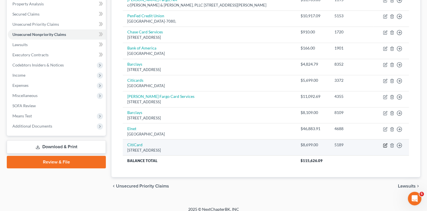
click at [384, 146] on icon "button" at bounding box center [384, 144] width 3 height 3
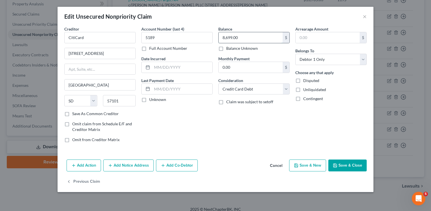
click at [240, 34] on input "8,699.00" at bounding box center [251, 37] width 64 height 11
click at [345, 164] on button "Save & Close" at bounding box center [347, 165] width 38 height 12
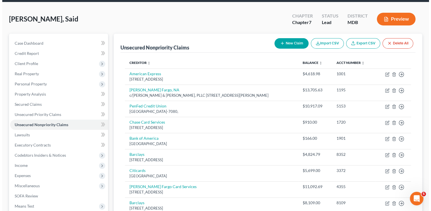
scroll to position [20, 0]
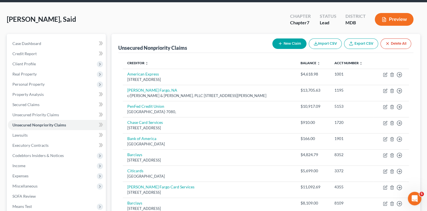
click at [290, 40] on button "New Claim" at bounding box center [289, 43] width 34 height 10
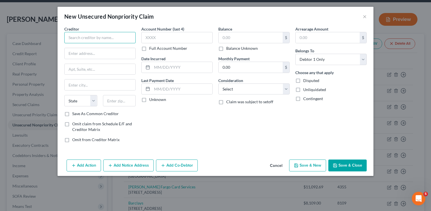
click at [103, 40] on input "text" at bounding box center [99, 37] width 71 height 11
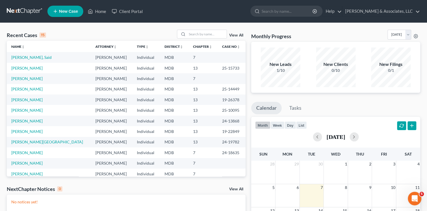
click at [19, 54] on td "[PERSON_NAME], Said" at bounding box center [49, 57] width 84 height 10
click at [22, 58] on link "[PERSON_NAME], Said" at bounding box center [31, 57] width 40 height 5
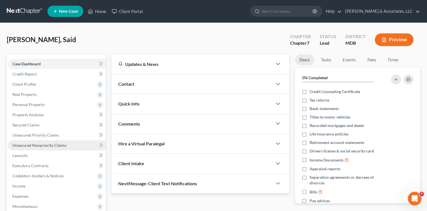
click at [50, 146] on span "Unsecured Nonpriority Claims" at bounding box center [39, 145] width 54 height 5
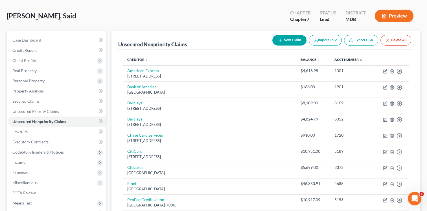
scroll to position [11, 0]
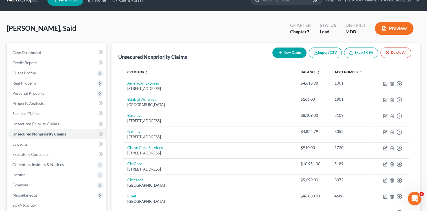
click at [283, 54] on button "New Claim" at bounding box center [289, 52] width 34 height 10
select select "0"
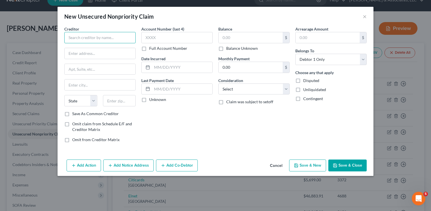
click at [113, 41] on input "text" at bounding box center [99, 37] width 71 height 11
type input "Discover Bank"
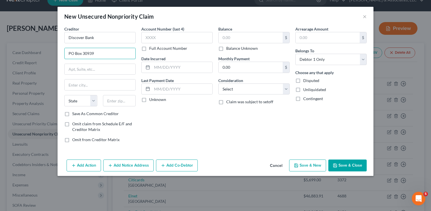
type input "PO Box 30939"
type input "[GEOGRAPHIC_DATA]"
select select "46"
type input "84130"
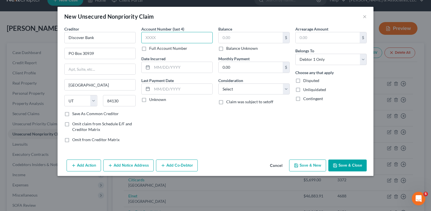
click at [155, 33] on input "text" at bounding box center [176, 37] width 71 height 11
type input "3"
type input "6011"
click at [232, 33] on input "text" at bounding box center [251, 37] width 64 height 11
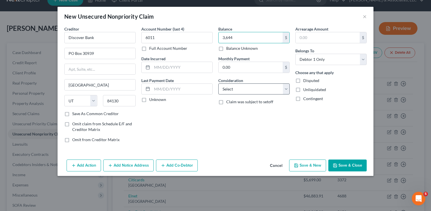
type input "3,644"
click at [284, 88] on select "Select Cable / Satellite Services Collection Agency Credit Card Debt Debt Couns…" at bounding box center [253, 88] width 71 height 11
select select "2"
click at [218, 83] on select "Select Cable / Satellite Services Collection Agency Credit Card Debt Debt Couns…" at bounding box center [253, 88] width 71 height 11
click at [349, 164] on button "Save & Close" at bounding box center [347, 165] width 38 height 12
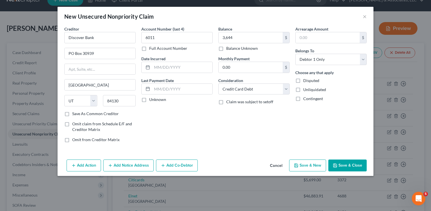
type input "3,644.00"
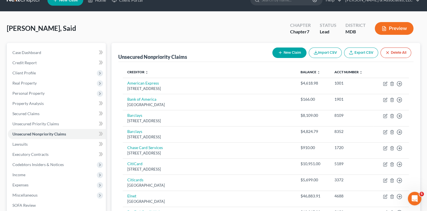
click at [292, 52] on button "New Claim" at bounding box center [289, 52] width 34 height 10
select select "0"
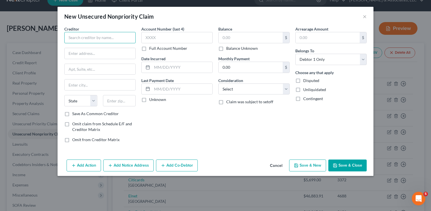
click at [129, 40] on input "text" at bounding box center [99, 37] width 71 height 11
type input "Discovery Bank"
type input "PO Box 30954"
type input "[GEOGRAPHIC_DATA]"
select select "46"
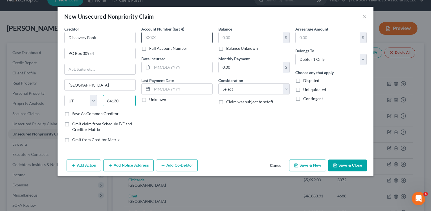
type input "84130"
click at [161, 38] on input "text" at bounding box center [176, 37] width 71 height 11
type input "5000"
click at [226, 38] on input "text" at bounding box center [251, 37] width 64 height 11
type input "8,498"
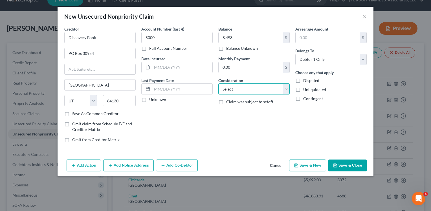
click at [283, 86] on select "Select Cable / Satellite Services Collection Agency Credit Card Debt Debt Couns…" at bounding box center [253, 88] width 71 height 11
select select "14"
click at [218, 83] on select "Select Cable / Satellite Services Collection Agency Credit Card Debt Debt Couns…" at bounding box center [253, 88] width 71 height 11
click at [243, 107] on input "text" at bounding box center [254, 110] width 71 height 11
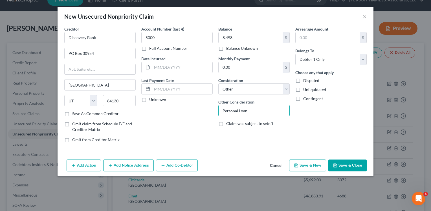
type input "Personal Loan"
click at [343, 162] on button "Save & Close" at bounding box center [347, 165] width 38 height 12
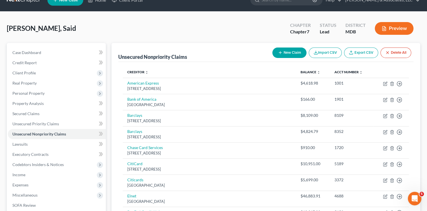
click at [286, 49] on button "New Claim" at bounding box center [289, 52] width 34 height 10
select select "0"
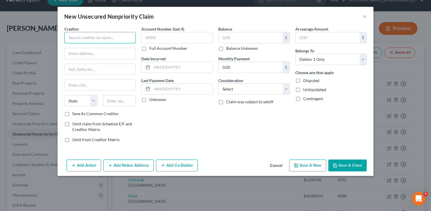
click at [123, 40] on input "text" at bounding box center [99, 37] width 71 height 11
type input "JMCB Card Service"
type input "PO Box 15369"
type input "Wilmington"
select select "7"
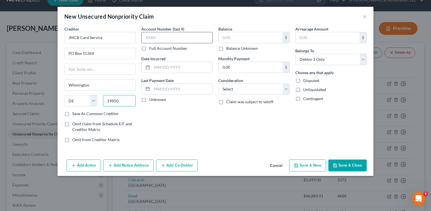
type input "19850"
click at [168, 34] on input "text" at bounding box center [176, 37] width 71 height 11
type input "4147"
click at [219, 39] on input "text" at bounding box center [251, 37] width 64 height 11
type input "3,582"
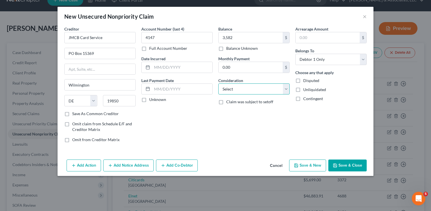
click at [287, 86] on select "Select Cable / Satellite Services Collection Agency Credit Card Debt Debt Couns…" at bounding box center [253, 88] width 71 height 11
select select "2"
click at [218, 83] on select "Select Cable / Satellite Services Collection Agency Credit Card Debt Debt Couns…" at bounding box center [253, 88] width 71 height 11
click at [335, 165] on polyline "button" at bounding box center [335, 165] width 2 height 1
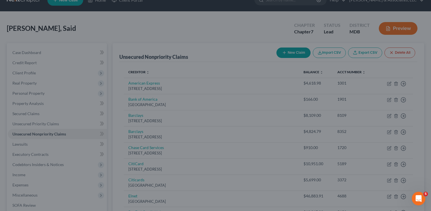
type input "3,582.00"
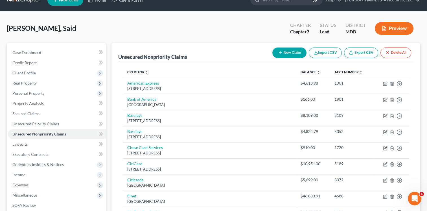
click at [296, 50] on button "New Claim" at bounding box center [289, 52] width 34 height 10
select select "0"
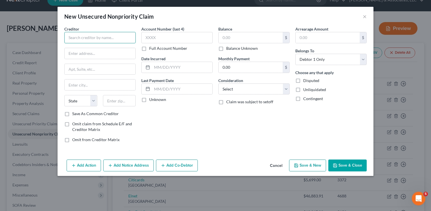
click at [115, 40] on input "text" at bounding box center [99, 37] width 71 height 11
type input "JPMCB"
type input "JPMCB Card Services"
type input "PO Box 15369"
type input "D"
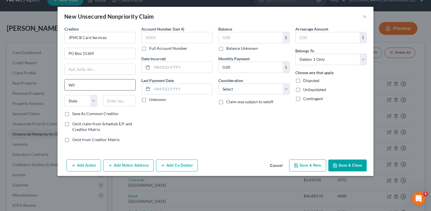
type input "Wilmington"
select select "7"
type input "19850"
type input "3,582"
select select "2"
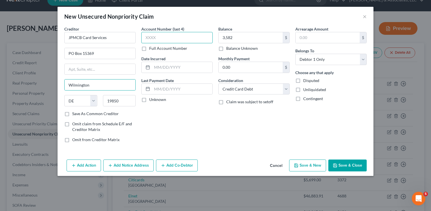
click at [164, 34] on input "text" at bounding box center [176, 37] width 71 height 11
type input "4266"
click at [236, 36] on input "3,582" at bounding box center [251, 37] width 64 height 11
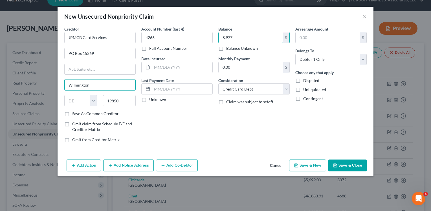
type input "8,977"
click at [347, 161] on button "Save & Close" at bounding box center [347, 165] width 38 height 12
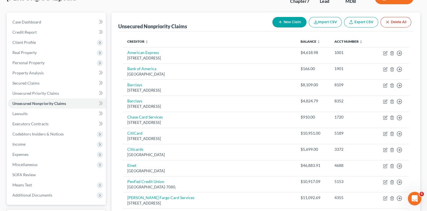
scroll to position [34, 0]
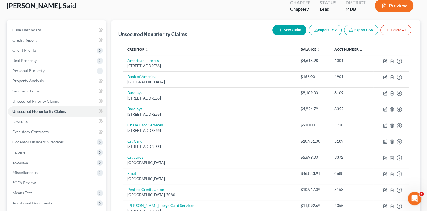
click at [293, 30] on button "New Claim" at bounding box center [289, 30] width 34 height 10
select select "0"
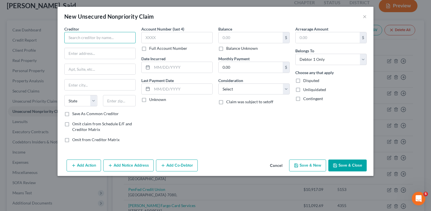
click at [104, 40] on input "text" at bounding box center [99, 37] width 71 height 11
type input "[PERSON_NAME] Fargo"
type input "O"
type input "PO Box 393"
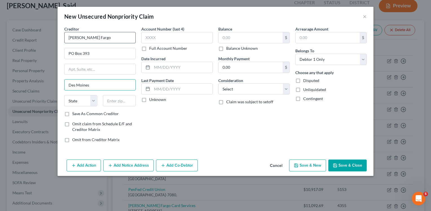
type input "Des Moines"
select select "16"
type input "55480"
type input "Minneapolis"
select select "24"
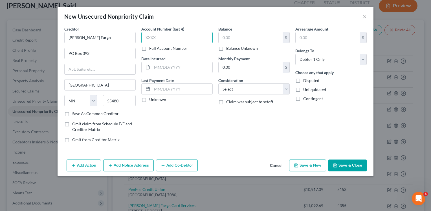
click at [150, 36] on input "text" at bounding box center [176, 37] width 71 height 11
type input "4147"
click at [221, 36] on input "text" at bounding box center [251, 37] width 64 height 11
type input "11,092"
click at [284, 89] on select "Select Cable / Satellite Services Collection Agency Credit Card Debt Debt Couns…" at bounding box center [253, 88] width 71 height 11
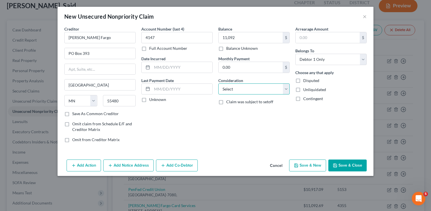
select select "2"
click at [218, 83] on select "Select Cable / Satellite Services Collection Agency Credit Card Debt Debt Couns…" at bounding box center [253, 88] width 71 height 11
click at [350, 167] on button "Save & Close" at bounding box center [347, 165] width 38 height 12
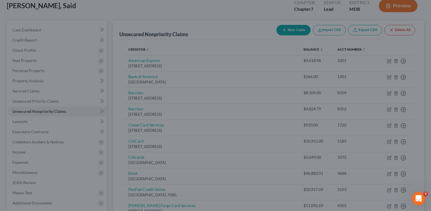
type input "11,092.00"
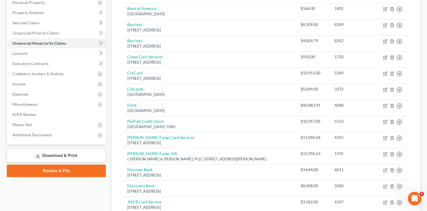
scroll to position [102, 0]
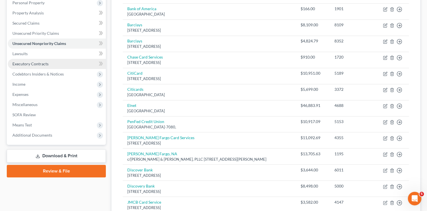
click at [44, 63] on span "Executory Contracts" at bounding box center [30, 63] width 36 height 5
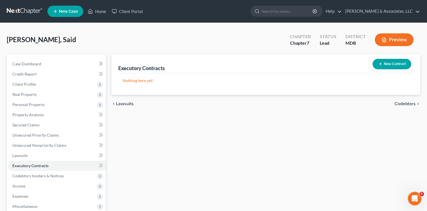
click at [384, 67] on button "New Contract" at bounding box center [392, 64] width 39 height 10
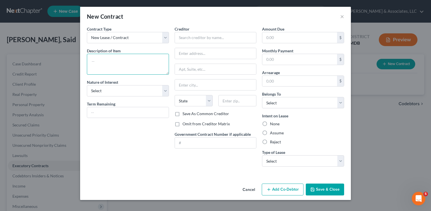
click at [109, 57] on textarea at bounding box center [128, 64] width 82 height 21
type textarea "Lease for Residence"
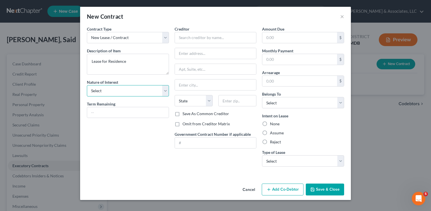
click at [166, 89] on select "Select Purchaser Agent Lessor Lessee" at bounding box center [128, 90] width 82 height 11
select select "3"
click at [87, 85] on select "Select Purchaser Agent Lessor Lessee" at bounding box center [128, 90] width 82 height 11
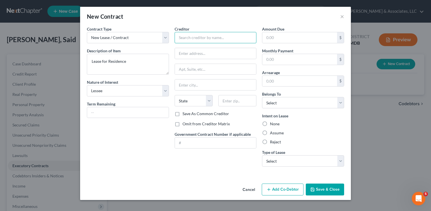
click at [195, 34] on input "text" at bounding box center [216, 37] width 82 height 11
type input "Woodmont Park Inc."
type input "c/o Commodore Management"
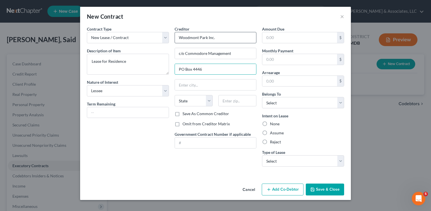
type input "PO Box 4446"
type input "[GEOGRAPHIC_DATA]"
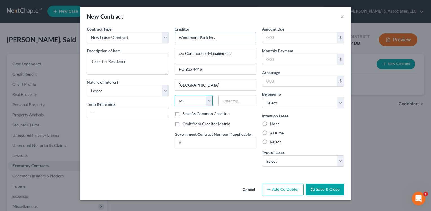
select select "21"
type input "20849"
click at [270, 130] on label "Assume" at bounding box center [277, 133] width 14 height 6
click at [272, 130] on input "Assume" at bounding box center [274, 132] width 4 height 4
radio input "true"
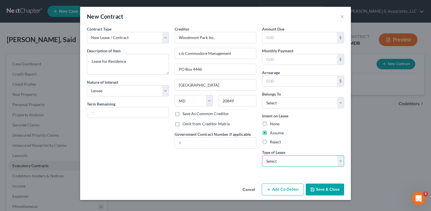
click at [341, 159] on select "Select Real Estate Car Other" at bounding box center [303, 160] width 82 height 11
select select "0"
click at [262, 155] on select "Select Real Estate Car Other" at bounding box center [303, 160] width 82 height 11
click at [323, 187] on button "Save & Close" at bounding box center [325, 189] width 38 height 12
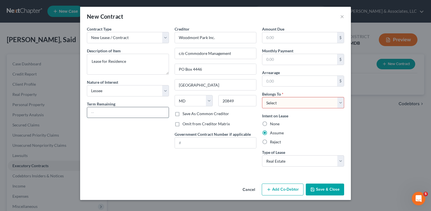
click at [147, 116] on input "text" at bounding box center [128, 112] width 82 height 11
type input "9 months"
click at [339, 103] on select "Select Debtor 1 Only Debtor 2 Only Debtor 1 And Debtor 2 Only At Least One Of T…" at bounding box center [303, 102] width 82 height 11
click at [262, 97] on select "Select Debtor 1 Only Debtor 2 Only Debtor 1 And Debtor 2 Only At Least One Of T…" at bounding box center [303, 102] width 82 height 11
click at [341, 100] on select "Select Debtor 1 Only Debtor 2 Only Debtor 1 And Debtor 2 Only At Least One Of T…" at bounding box center [303, 102] width 82 height 11
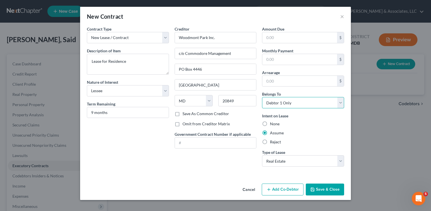
select select "3"
click at [262, 97] on select "Select Debtor 1 Only Debtor 2 Only Debtor 1 And Debtor 2 Only At Least One Of T…" at bounding box center [303, 102] width 82 height 11
click at [321, 189] on button "Save & Close" at bounding box center [325, 189] width 38 height 12
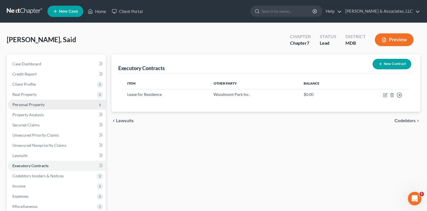
click at [38, 104] on span "Personal Property" at bounding box center [28, 104] width 32 height 5
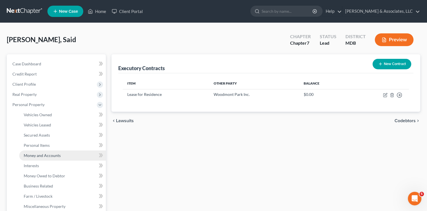
click at [42, 157] on span "Money and Accounts" at bounding box center [42, 155] width 37 height 5
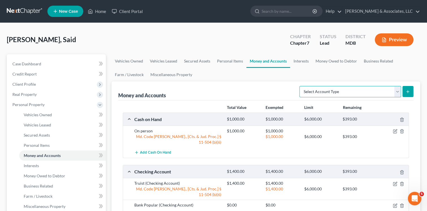
click at [395, 91] on select "Select Account Type Brokerage Cash on Hand Certificates of Deposit Checking Acc…" at bounding box center [350, 91] width 102 height 11
select select "security_deposits"
click at [301, 86] on select "Select Account Type Brokerage Cash on Hand Certificates of Deposit Checking Acc…" at bounding box center [350, 91] width 102 height 11
click at [411, 89] on button "submit" at bounding box center [407, 91] width 11 height 11
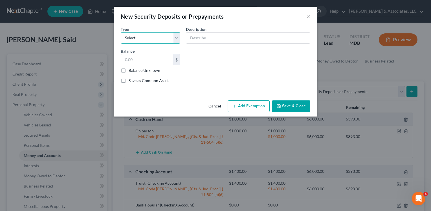
click at [174, 40] on select "Select Electric Gas Heating Oil Security Deposit On Rental Unit Prepaid Rent Te…" at bounding box center [151, 37] width 60 height 11
select select "3"
click at [121, 32] on select "Select Electric Gas Heating Oil Security Deposit On Rental Unit Prepaid Rent Te…" at bounding box center [151, 37] width 60 height 11
click at [149, 64] on input "text" at bounding box center [147, 59] width 52 height 11
type input "1,000"
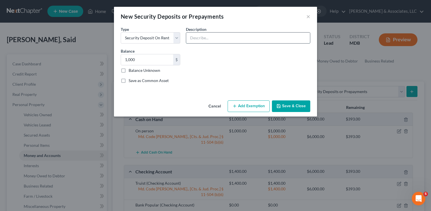
click at [202, 41] on input "text" at bounding box center [248, 37] width 124 height 11
type input "Security Deposit for Residence"
click at [238, 102] on button "Add Exemption" at bounding box center [249, 106] width 42 height 12
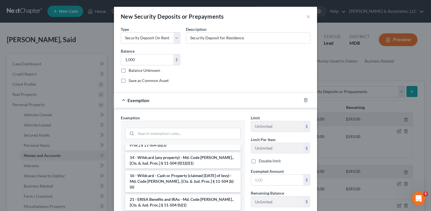
scroll to position [110, 0]
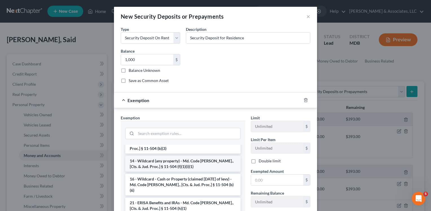
click at [202, 161] on li "14 - Wildcard (any property) - Md. Code [PERSON_NAME]., [Cts. & Jud. Proc.] § 1…" at bounding box center [182, 163] width 115 height 16
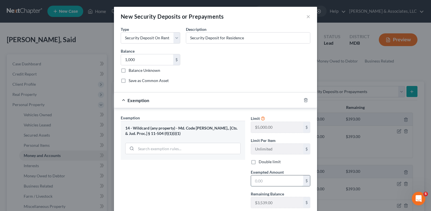
click at [266, 182] on input "text" at bounding box center [277, 180] width 52 height 11
type input "1,000"
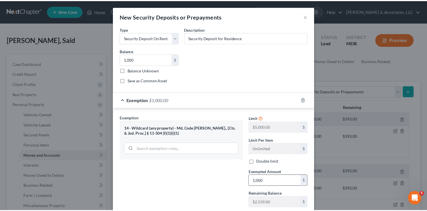
scroll to position [36, 0]
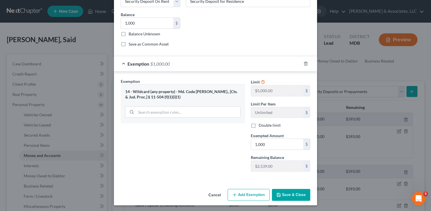
click at [280, 191] on button "Save & Close" at bounding box center [291, 195] width 38 height 12
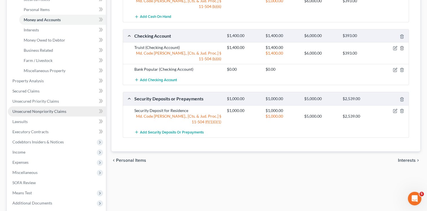
scroll to position [147, 0]
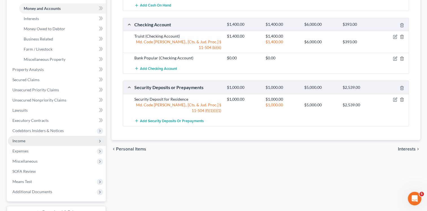
click at [63, 140] on span "Income" at bounding box center [57, 140] width 98 height 10
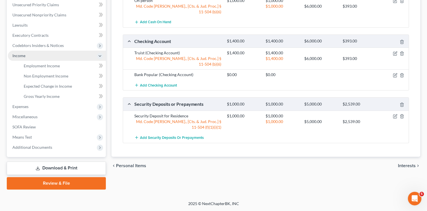
scroll to position [130, 0]
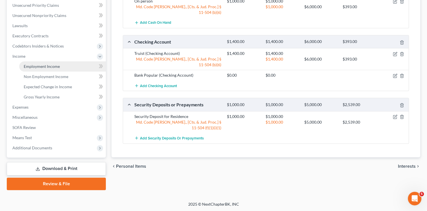
click at [59, 66] on span "Employment Income" at bounding box center [42, 66] width 36 height 5
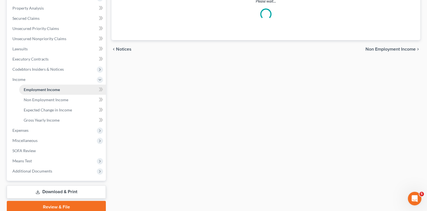
click at [59, 66] on ul "Case Dashboard Payments Invoices Payments Payments Credit Report Client Profile" at bounding box center [57, 64] width 98 height 224
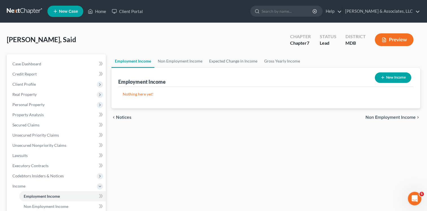
click at [386, 79] on button "New Income" at bounding box center [393, 77] width 36 height 10
select select "0"
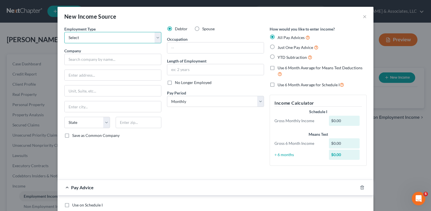
click at [155, 39] on select "Select Full or Part Time Employment Self Employment" at bounding box center [112, 37] width 97 height 11
select select "0"
click at [64, 32] on select "Select Full or Part Time Employment Self Employment" at bounding box center [112, 37] width 97 height 11
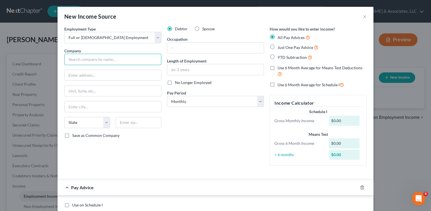
click at [144, 56] on input "text" at bounding box center [112, 59] width 97 height 11
type input "Restaurant Personnel Inc."
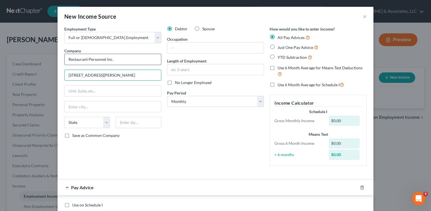
type input "5419 N. Sheridan Road"
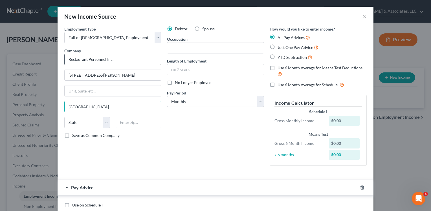
type input "Chicago"
select select "14"
type input "60640"
click at [218, 50] on input "text" at bounding box center [215, 47] width 97 height 11
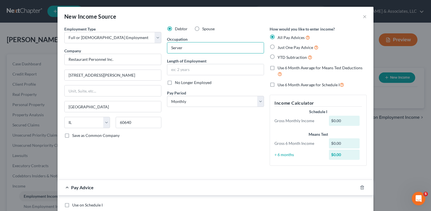
type input "Server"
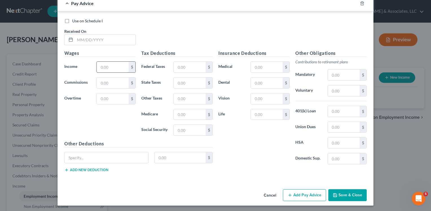
click at [117, 63] on input "text" at bounding box center [113, 67] width 32 height 11
click at [72, 21] on label "Use on Schedule I" at bounding box center [87, 21] width 30 height 6
click at [75, 21] on input "Use on Schedule I" at bounding box center [77, 20] width 4 height 4
checkbox input "true"
click at [108, 66] on input "text" at bounding box center [113, 67] width 32 height 11
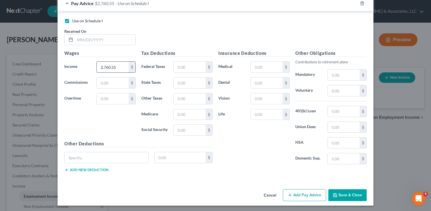
type input "2,760.55"
click at [175, 62] on input "text" at bounding box center [190, 67] width 32 height 11
type input "244.02"
click at [174, 81] on input "text" at bounding box center [190, 82] width 32 height 11
type input "124.55"
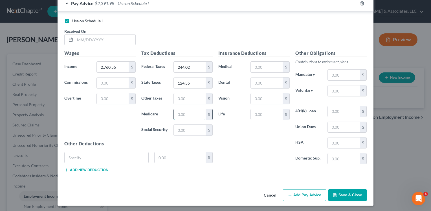
click at [176, 112] on input "text" at bounding box center [190, 114] width 32 height 11
type input "40.03"
click at [174, 129] on input "text" at bounding box center [190, 129] width 32 height 11
type input "124.55"
click at [115, 156] on input "text" at bounding box center [107, 157] width 84 height 11
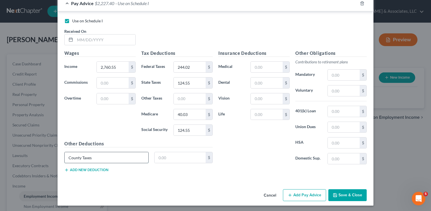
type input "County Taxes"
type input "83.91"
click at [345, 195] on button "Save & Close" at bounding box center [347, 195] width 38 height 12
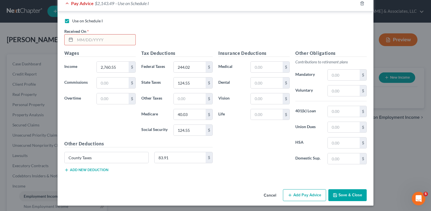
click at [105, 40] on input "text" at bounding box center [105, 39] width 60 height 11
click at [343, 190] on button "Save & Close" at bounding box center [347, 195] width 38 height 12
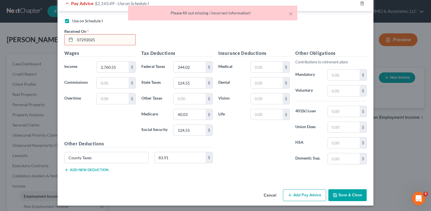
click at [99, 38] on input "07292025" at bounding box center [105, 39] width 60 height 11
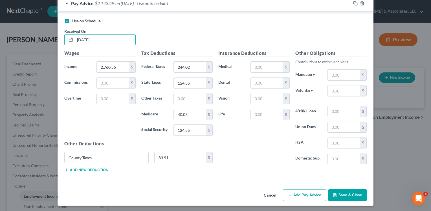
type input "07/29/2025"
click at [351, 192] on button "Save & Close" at bounding box center [347, 195] width 38 height 12
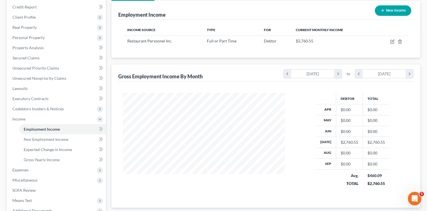
scroll to position [68, 0]
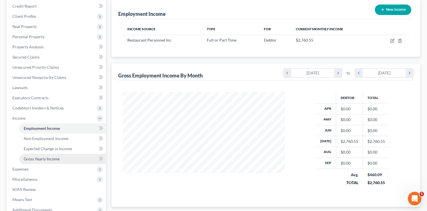
click at [59, 159] on link "Gross Yearly Income" at bounding box center [62, 159] width 87 height 10
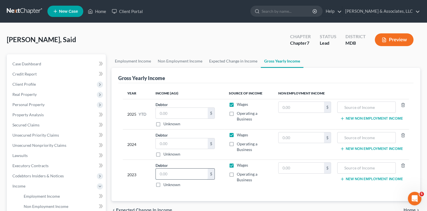
click at [168, 171] on input "text" at bounding box center [182, 173] width 52 height 11
type input "38,075"
click at [169, 145] on input "text" at bounding box center [182, 143] width 52 height 11
type input "23,008"
click at [172, 115] on input "text" at bounding box center [182, 113] width 52 height 11
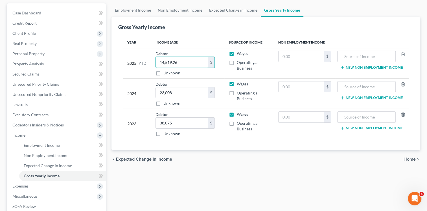
scroll to position [56, 0]
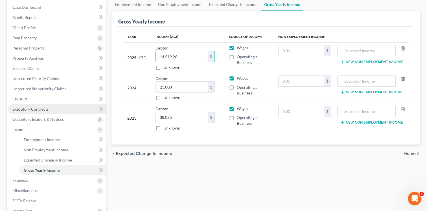
type input "14,519.26"
click at [37, 107] on span "Executory Contracts" at bounding box center [30, 108] width 36 height 5
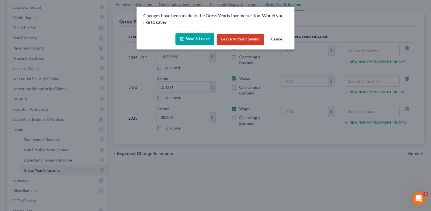
click at [207, 38] on button "Save & Leave" at bounding box center [195, 39] width 39 height 12
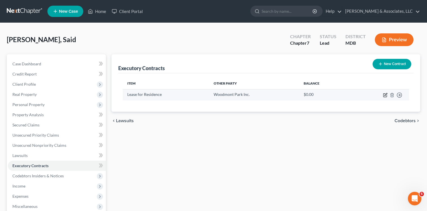
click at [383, 95] on icon "button" at bounding box center [384, 94] width 3 height 3
select select "3"
select select "21"
select select "3"
select select "0"
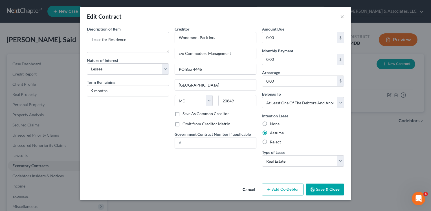
click at [291, 186] on button "Add Co-Debtor" at bounding box center [283, 189] width 42 height 12
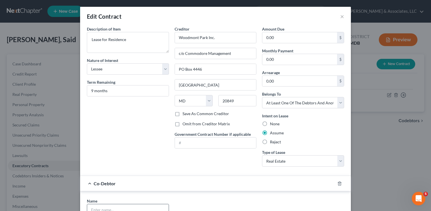
click at [134, 206] on input "text" at bounding box center [128, 209] width 82 height 11
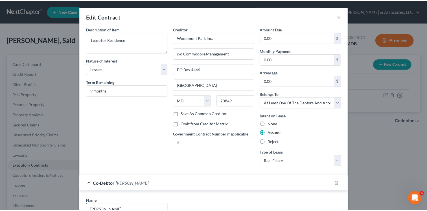
scroll to position [119, 0]
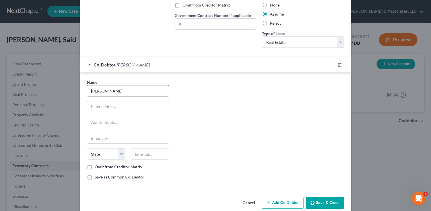
click at [145, 91] on input "Kamal" at bounding box center [128, 90] width 82 height 11
type input "Kamal Ferrichou"
type input "[STREET_ADDRESS]"
type input "Apt. 204"
type input "[GEOGRAPHIC_DATA]"
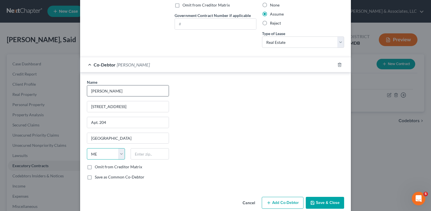
select select "21"
type input "20852"
click at [327, 200] on button "Save & Close" at bounding box center [325, 202] width 38 height 12
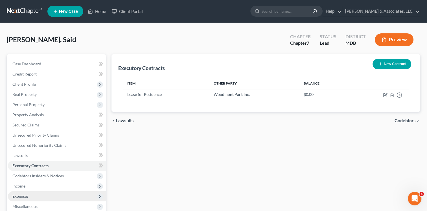
click at [28, 196] on span "Expenses" at bounding box center [20, 195] width 16 height 5
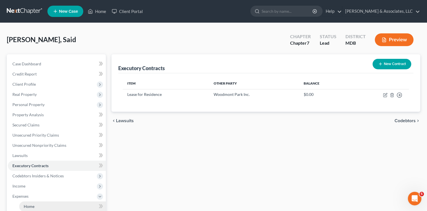
click at [35, 209] on link "Home" at bounding box center [62, 206] width 87 height 10
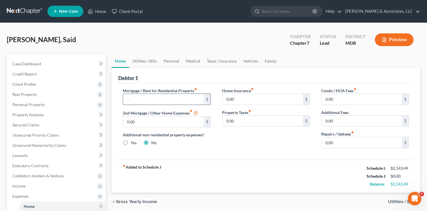
click at [142, 102] on input "text" at bounding box center [163, 99] width 80 height 11
type input "1,954"
click at [394, 199] on span "Utilities / Bills" at bounding box center [402, 201] width 28 height 5
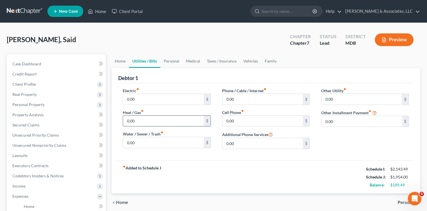
click at [145, 116] on input "0.00" at bounding box center [163, 120] width 80 height 11
type input "100"
click at [228, 96] on input "0.00" at bounding box center [262, 99] width 80 height 11
type input "60"
click at [236, 121] on input "0.00" at bounding box center [262, 120] width 80 height 11
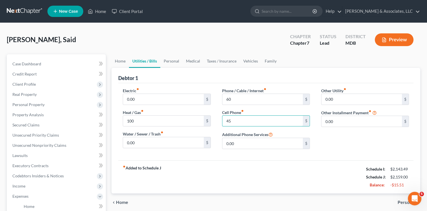
type input "45"
click at [406, 202] on span "Personal" at bounding box center [407, 202] width 18 height 5
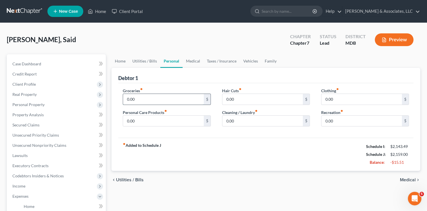
click at [141, 100] on input "0.00" at bounding box center [163, 99] width 80 height 11
type input "450"
click at [326, 101] on input "0.00" at bounding box center [361, 99] width 80 height 11
type input "400"
click at [408, 179] on span "Medical" at bounding box center [408, 179] width 16 height 5
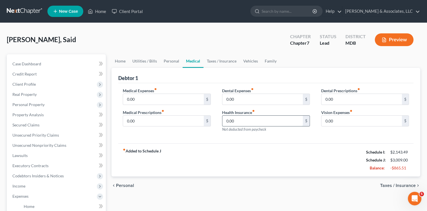
click at [254, 124] on input "0.00" at bounding box center [262, 120] width 80 height 11
type input "150"
click at [404, 185] on span "Taxes / Insurance" at bounding box center [398, 185] width 36 height 5
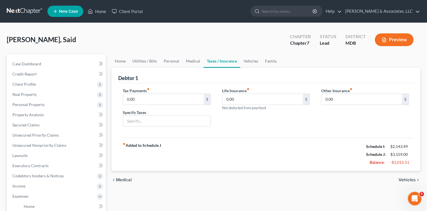
click at [406, 177] on span "Vehicles" at bounding box center [406, 179] width 17 height 5
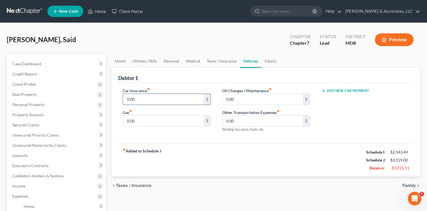
click at [170, 99] on input "0.00" at bounding box center [163, 99] width 80 height 11
type input "189"
click at [161, 119] on input "0.00" at bounding box center [163, 120] width 80 height 11
type input "160"
click at [271, 103] on input "0.00" at bounding box center [262, 99] width 80 height 11
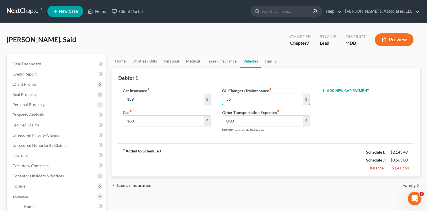
type input "55"
click at [407, 183] on span "Family" at bounding box center [408, 185] width 13 height 5
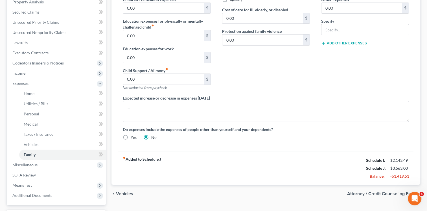
scroll to position [113, 0]
click at [124, 191] on span "Vehicles" at bounding box center [124, 193] width 17 height 5
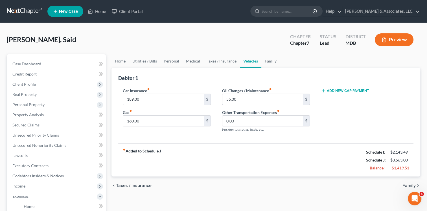
click at [145, 185] on span "Taxes / Insurance" at bounding box center [134, 185] width 36 height 5
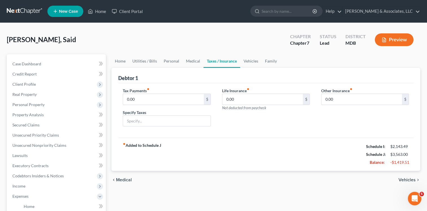
click at [120, 177] on span "Medical" at bounding box center [124, 179] width 16 height 5
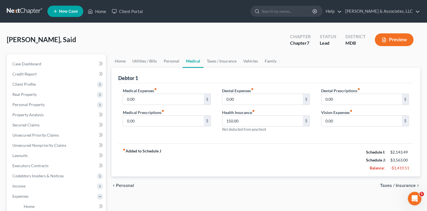
click at [122, 183] on span "Personal" at bounding box center [125, 185] width 18 height 5
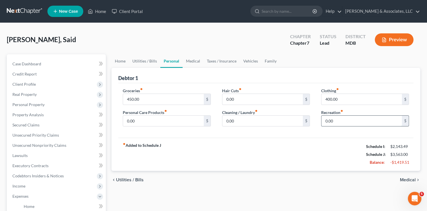
click at [328, 120] on input "0.00" at bounding box center [361, 120] width 80 height 11
type input "350"
click at [406, 178] on span "Medical" at bounding box center [408, 179] width 16 height 5
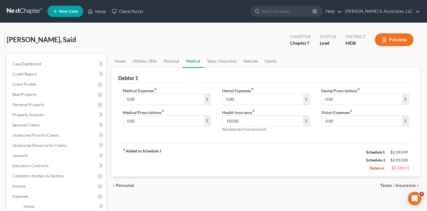
click at [406, 178] on div "chevron_left Personal Taxes / Insurance chevron_right" at bounding box center [265, 185] width 309 height 18
click at [406, 183] on span "Taxes / Insurance" at bounding box center [398, 185] width 36 height 5
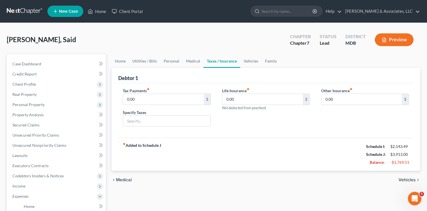
click at [405, 178] on span "Vehicles" at bounding box center [406, 179] width 17 height 5
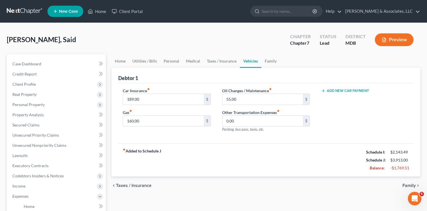
click at [407, 183] on span "Family" at bounding box center [408, 185] width 13 height 5
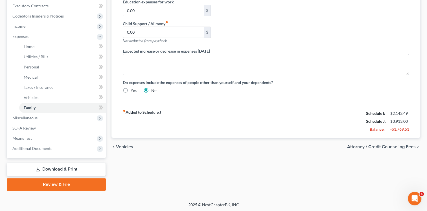
scroll to position [160, 0]
click at [395, 146] on span "Attorney / Credit Counseling Fees" at bounding box center [381, 146] width 69 height 5
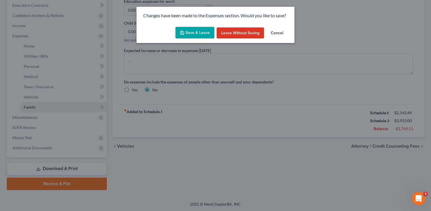
click at [203, 34] on button "Save & Leave" at bounding box center [195, 33] width 39 height 12
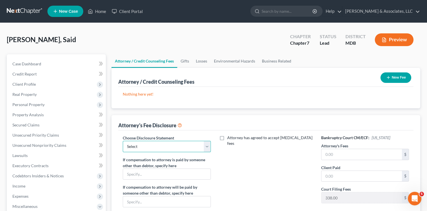
click at [208, 148] on select "Select Standard" at bounding box center [167, 146] width 88 height 11
select select "0"
click at [123, 141] on select "Select Standard" at bounding box center [167, 146] width 88 height 11
click at [338, 157] on input "text" at bounding box center [361, 154] width 80 height 11
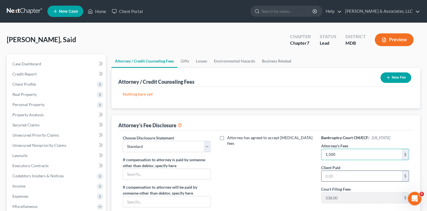
type input "1,500"
click at [343, 175] on input "text" at bounding box center [361, 175] width 80 height 11
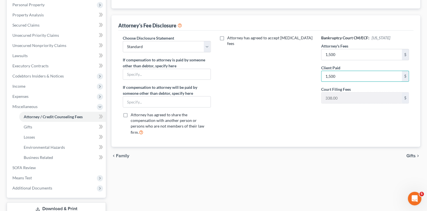
scroll to position [102, 0]
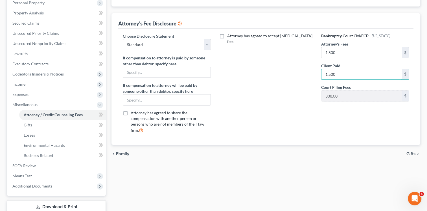
type input "1,500"
click at [109, 6] on div "Attorney / Credit Counseling Fees Gifts Losses Environmental Hazards Business R…" at bounding box center [266, 90] width 314 height 275
click at [66, 6] on span "Personal Property" at bounding box center [57, 3] width 98 height 10
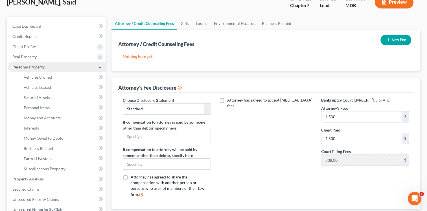
scroll to position [45, 0]
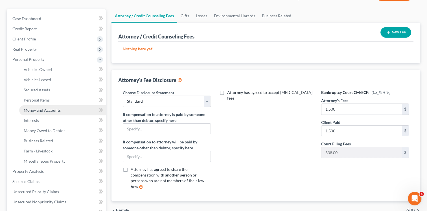
click at [52, 110] on span "Money and Accounts" at bounding box center [42, 110] width 37 height 5
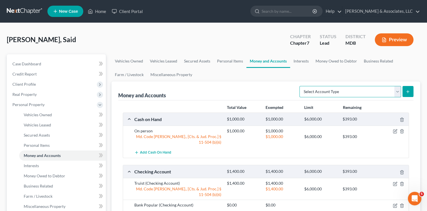
click at [397, 91] on select "Select Account Type Brokerage Cash on Hand Certificates of Deposit Checking Acc…" at bounding box center [350, 91] width 102 height 11
select select "checking"
click at [301, 86] on select "Select Account Type Brokerage Cash on Hand Certificates of Deposit Checking Acc…" at bounding box center [350, 91] width 102 height 11
click at [406, 89] on icon "submit" at bounding box center [408, 91] width 5 height 5
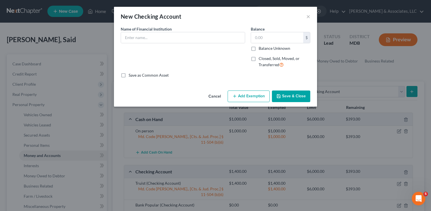
click at [259, 59] on label "Closed, Sold, Moved, or Transferred" at bounding box center [285, 62] width 52 height 12
click at [261, 59] on input "Closed, Sold, Moved, or Transferred" at bounding box center [263, 58] width 4 height 4
checkbox input "true"
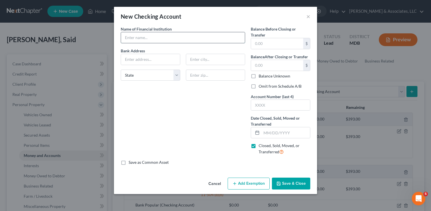
click at [128, 34] on input "text" at bounding box center [183, 37] width 124 height 11
type input "PenFed Credit Union"
type input "Box 1432"
type input "Alexandria"
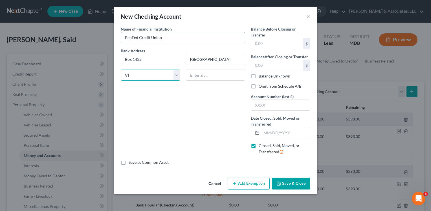
select select "48"
type input "22313"
click at [256, 66] on input "text" at bounding box center [277, 65] width 52 height 11
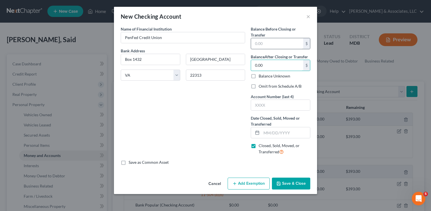
type input "0.00"
click at [262, 42] on input "text" at bounding box center [277, 43] width 52 height 11
type input "5"
click at [264, 131] on input "text" at bounding box center [286, 132] width 49 height 11
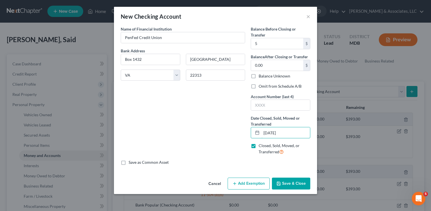
type input "08/17/2025"
click at [291, 185] on button "Save & Close" at bounding box center [291, 183] width 38 height 12
